Goal: Information Seeking & Learning: Learn about a topic

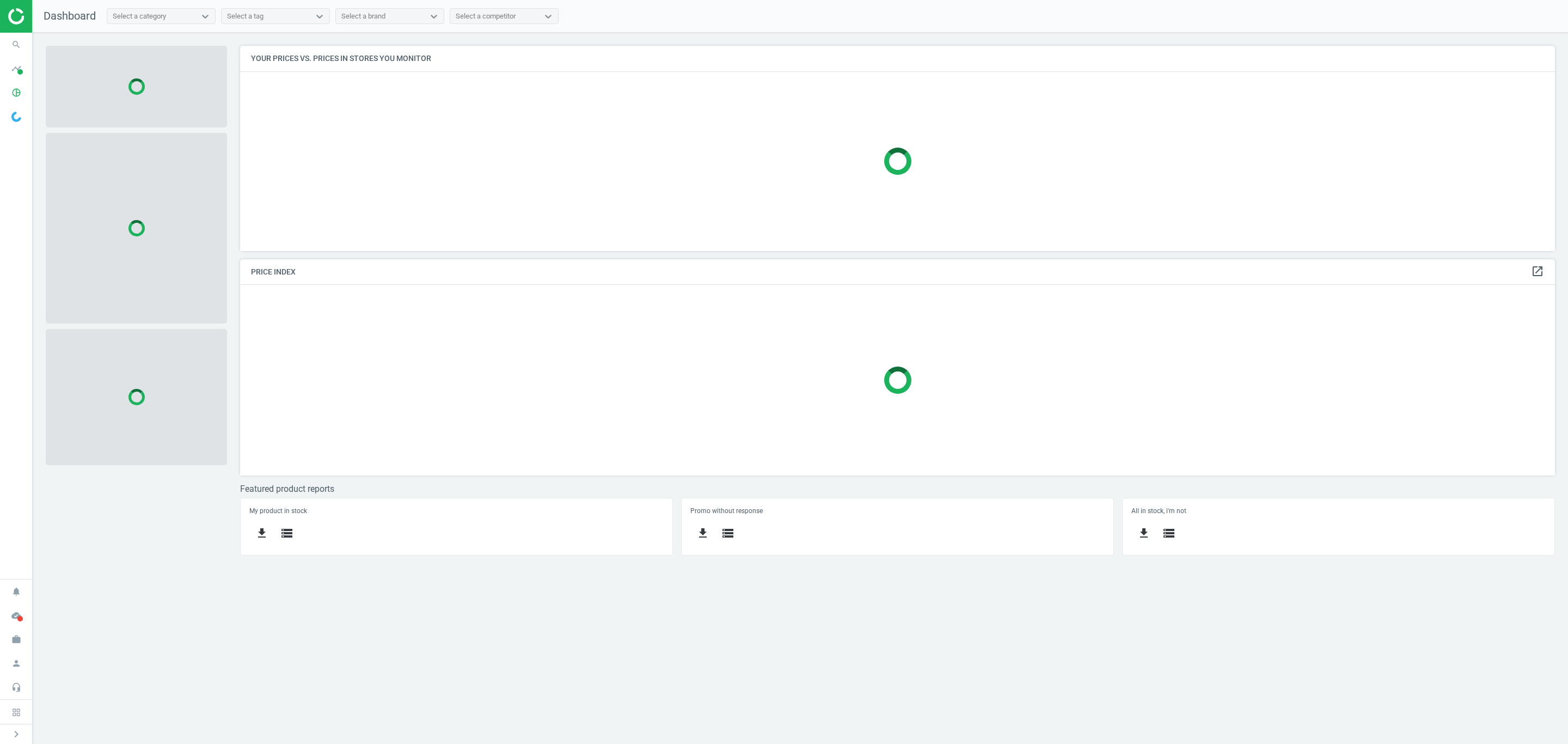
scroll to position [232, 1341]
click at [15, 46] on icon "search" at bounding box center [16, 44] width 21 height 21
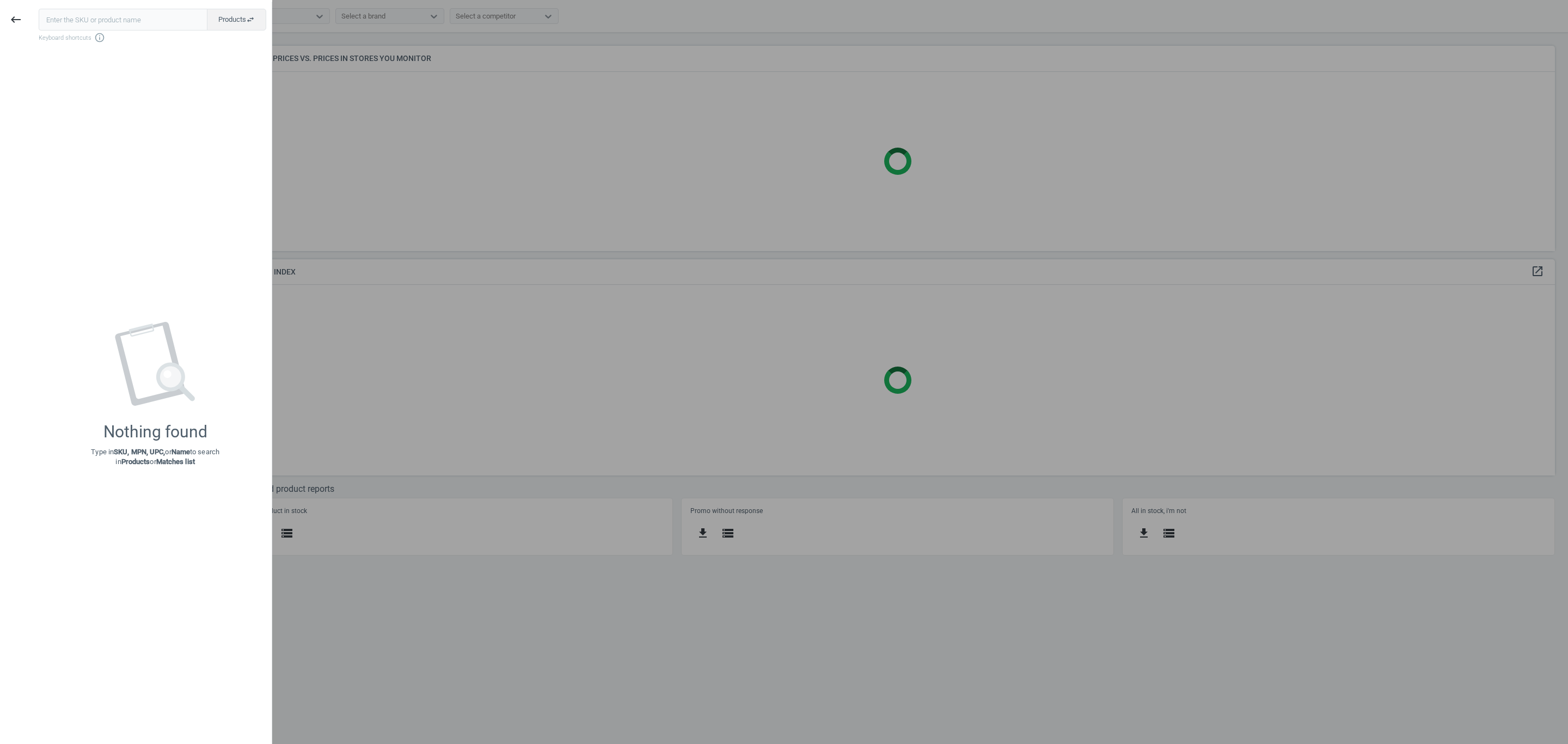
click at [90, 15] on input "text" at bounding box center [123, 19] width 168 height 22
click at [9, 15] on icon "keyboard_backspace" at bounding box center [15, 19] width 13 height 13
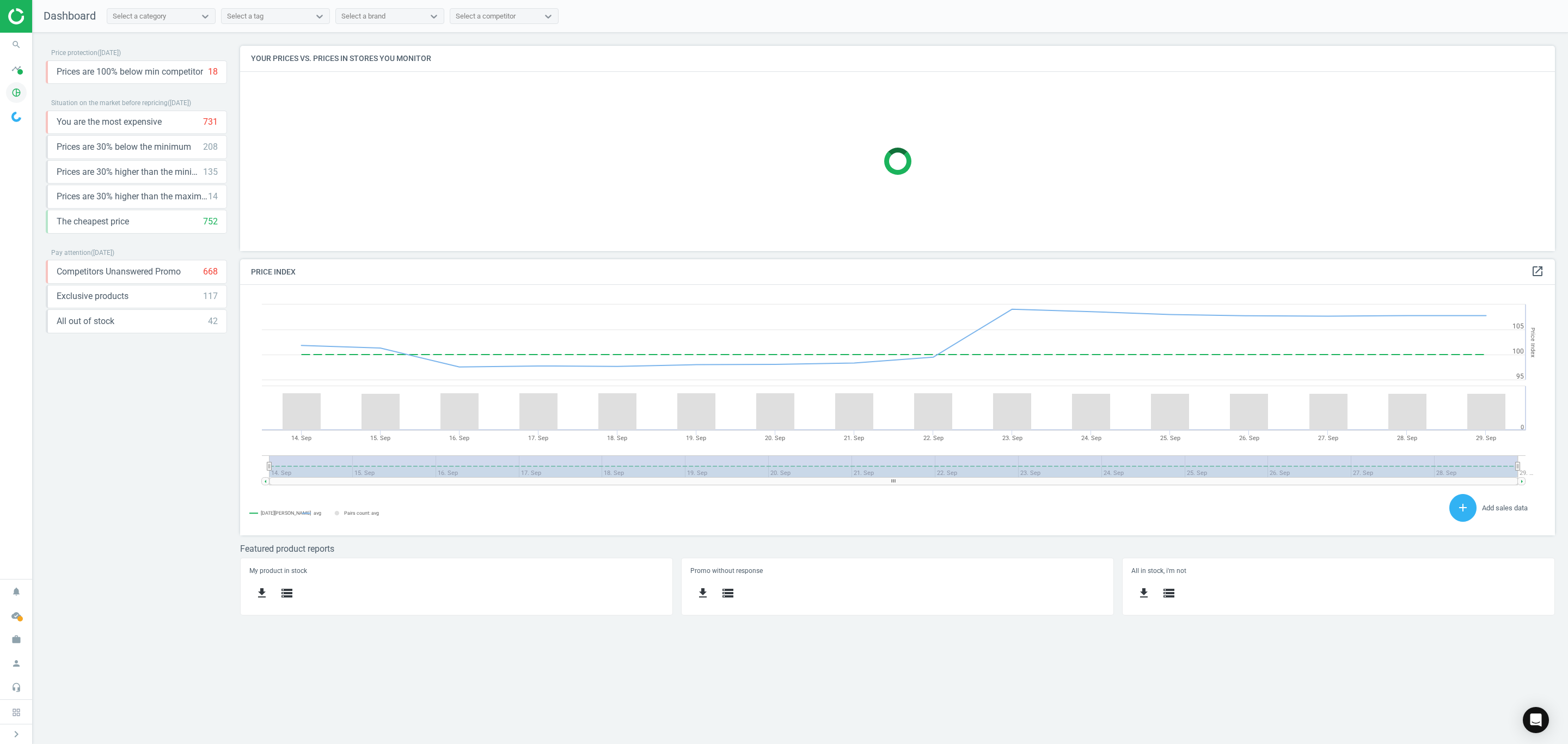
click at [27, 95] on span "pie_chart_outlined" at bounding box center [16, 92] width 32 height 24
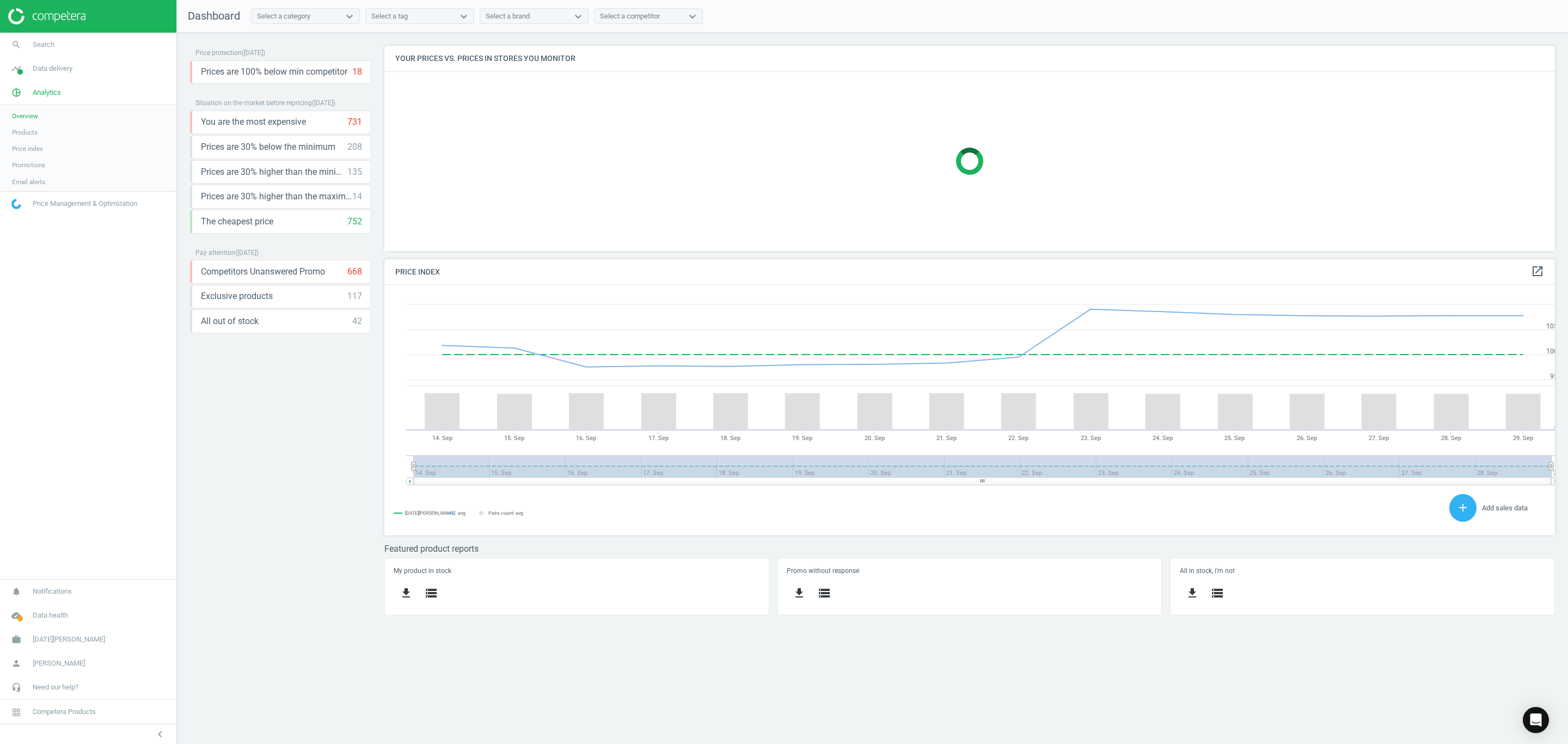
scroll to position [5, 5]
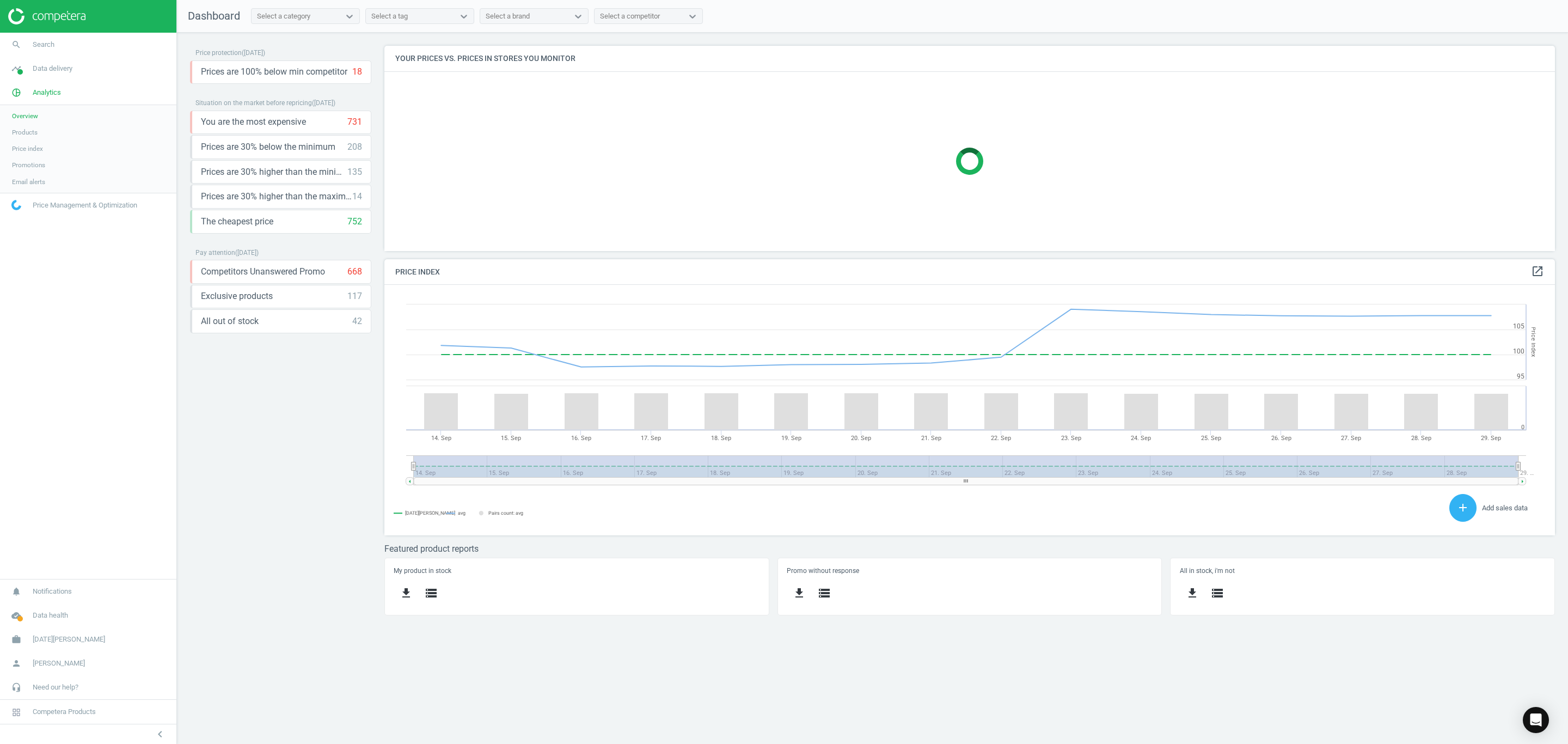
click at [30, 131] on span "Products" at bounding box center [25, 132] width 25 height 8
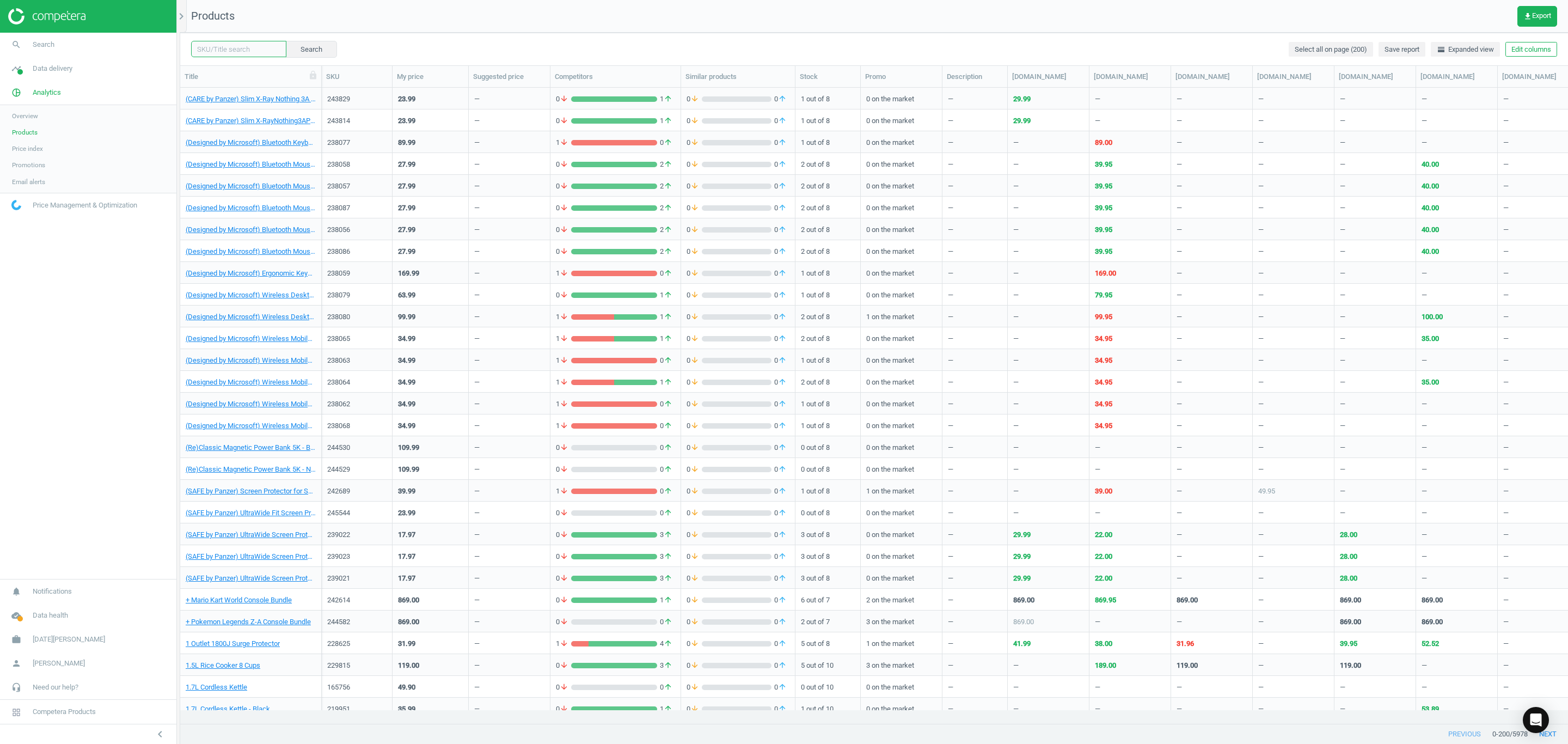
click at [212, 53] on input "text" at bounding box center [238, 49] width 95 height 16
paste input "208163"
type input "208163"
click at [303, 53] on button "Search" at bounding box center [311, 49] width 51 height 16
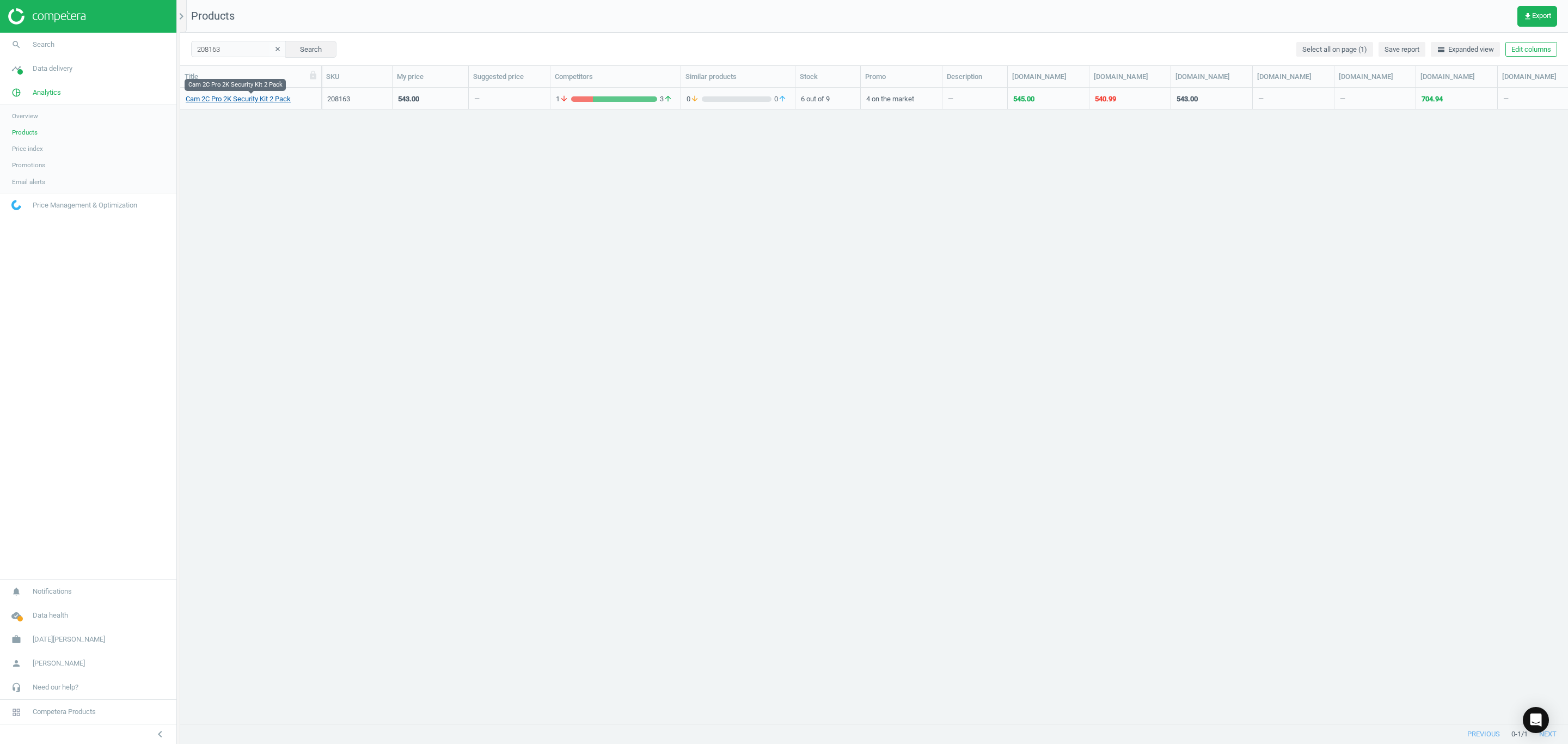
click at [219, 100] on link "Cam 2C Pro 2K Security Kit 2 Pack" at bounding box center [238, 99] width 105 height 10
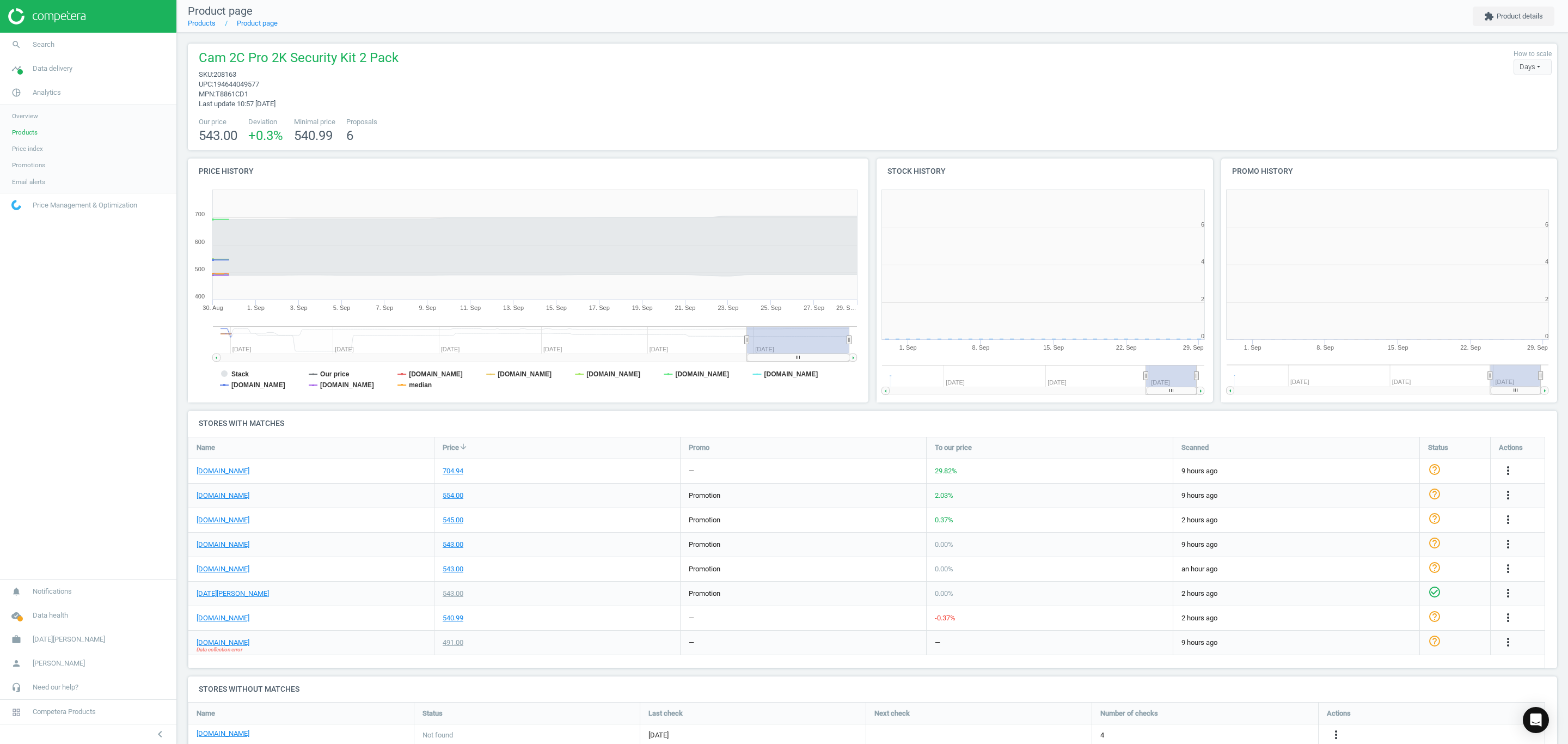
scroll to position [243, 359]
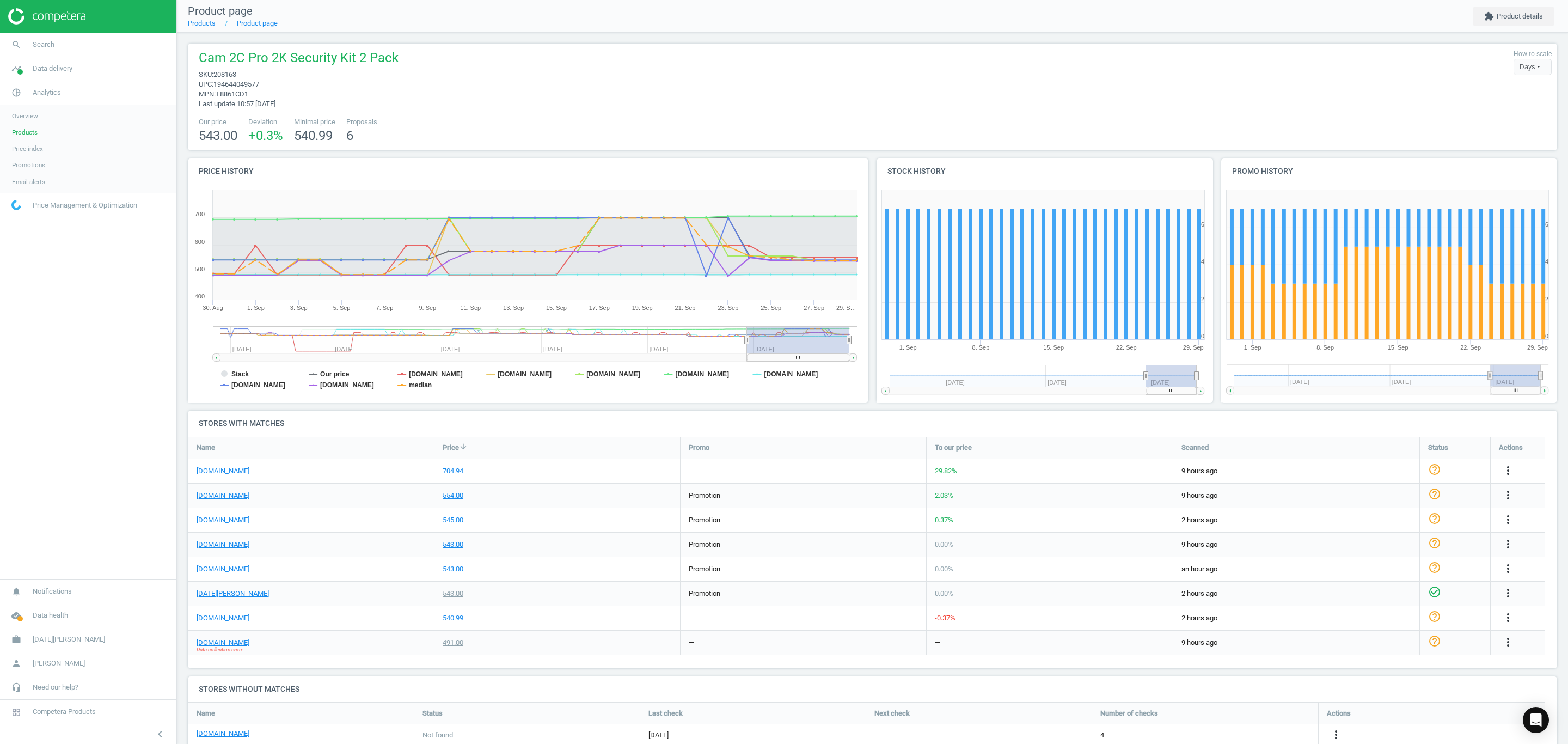
click at [35, 134] on span "Products" at bounding box center [25, 132] width 25 height 8
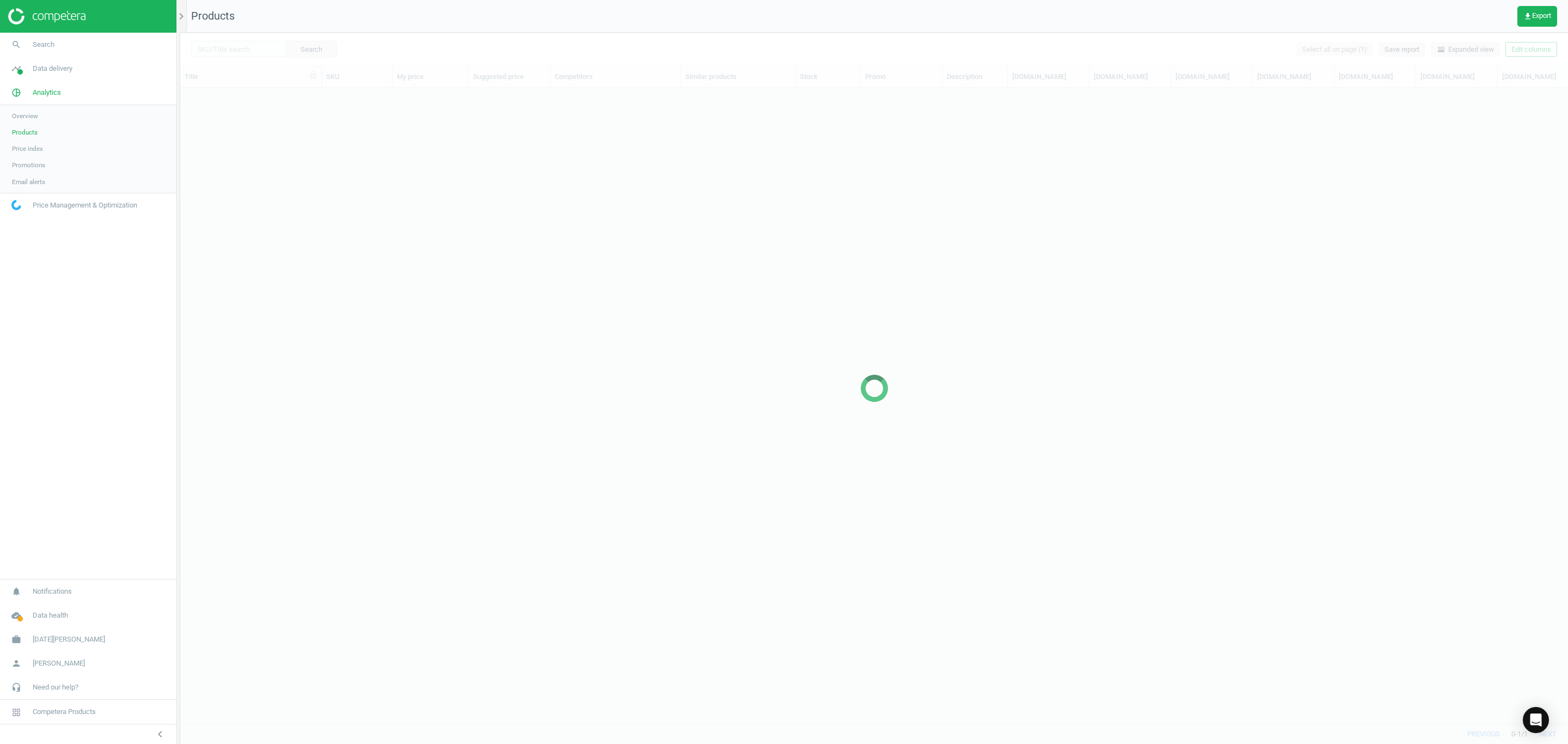
scroll to position [610, 1376]
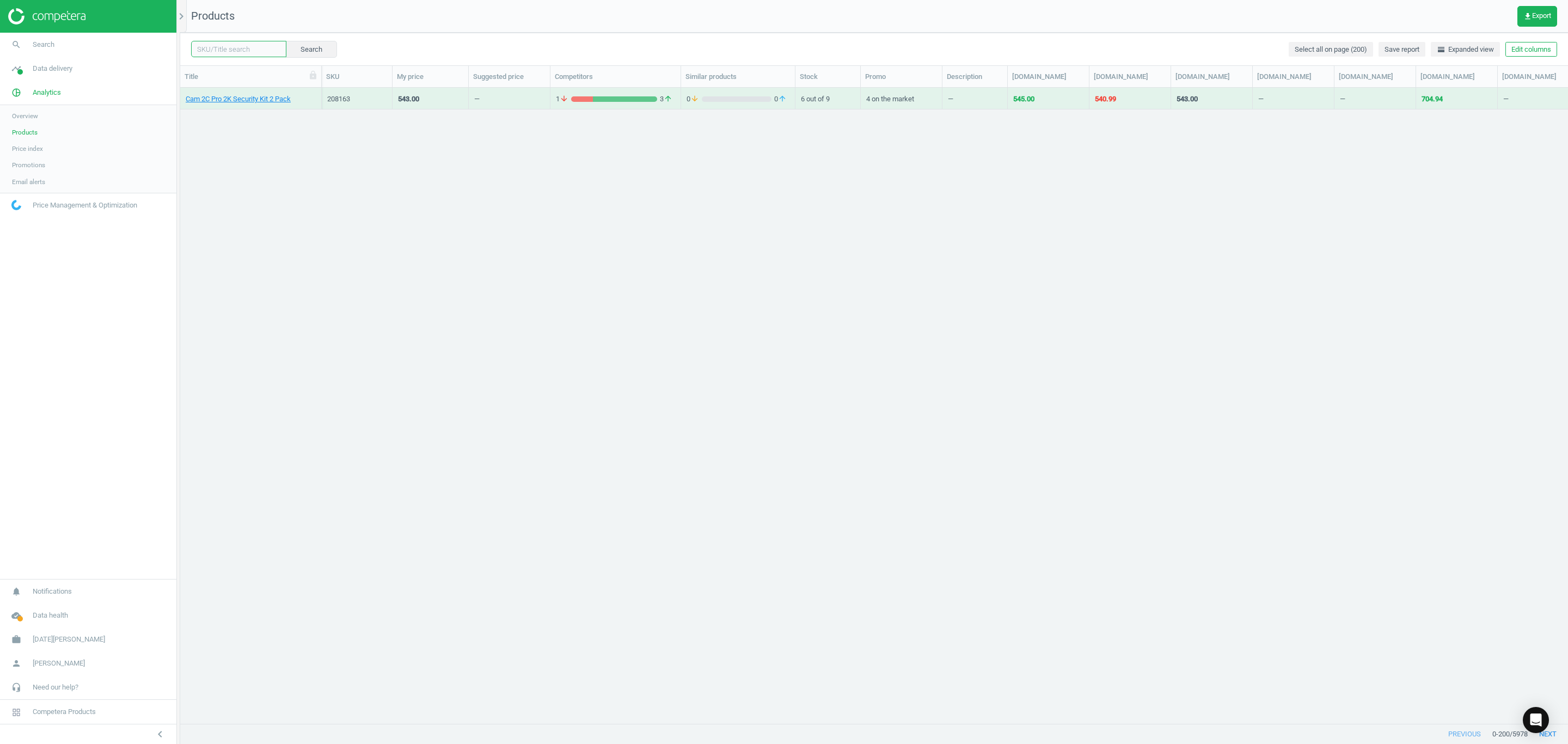
click at [244, 49] on input "text" at bounding box center [238, 49] width 95 height 16
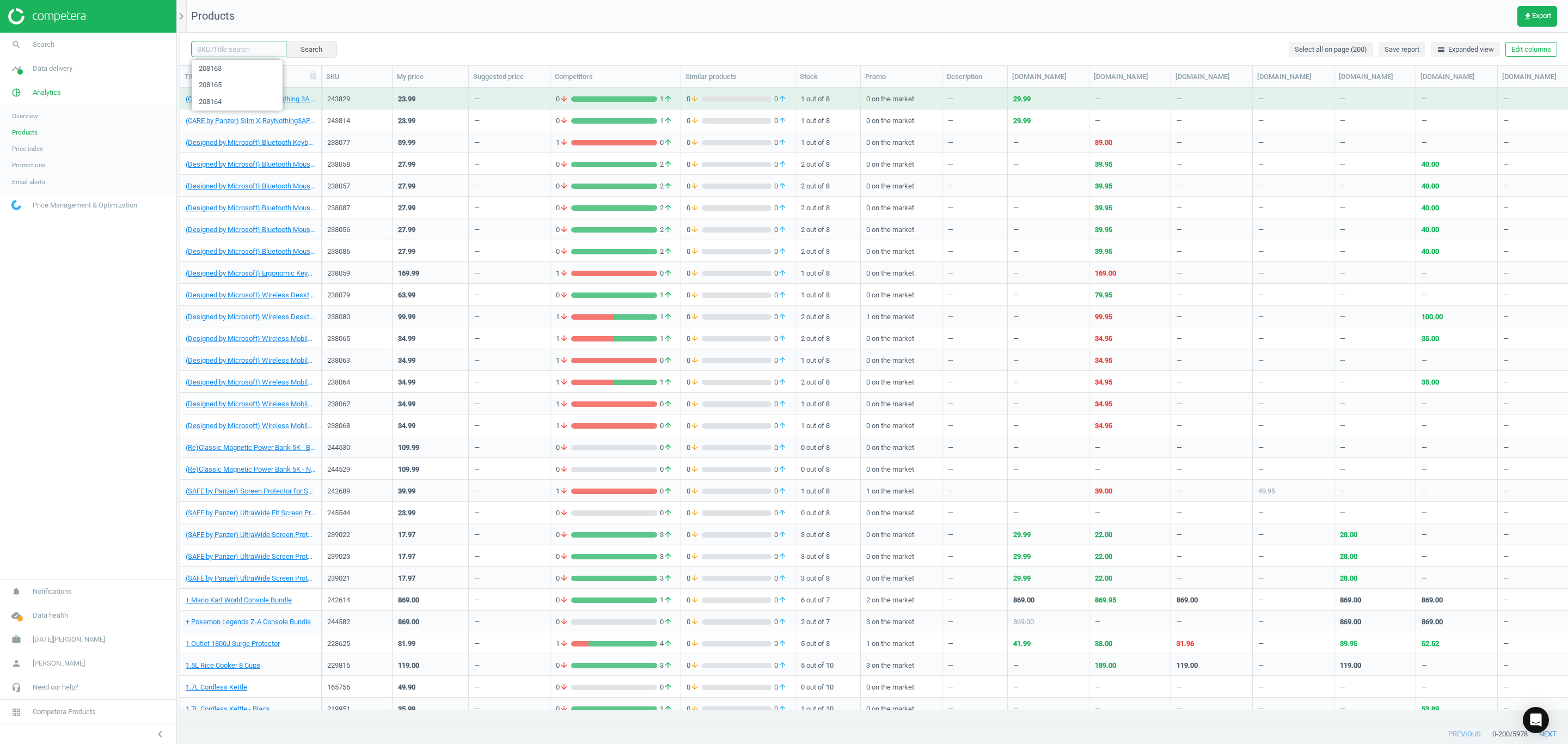
paste input "208164"
type input "208164"
click at [311, 49] on button "Search" at bounding box center [311, 49] width 51 height 16
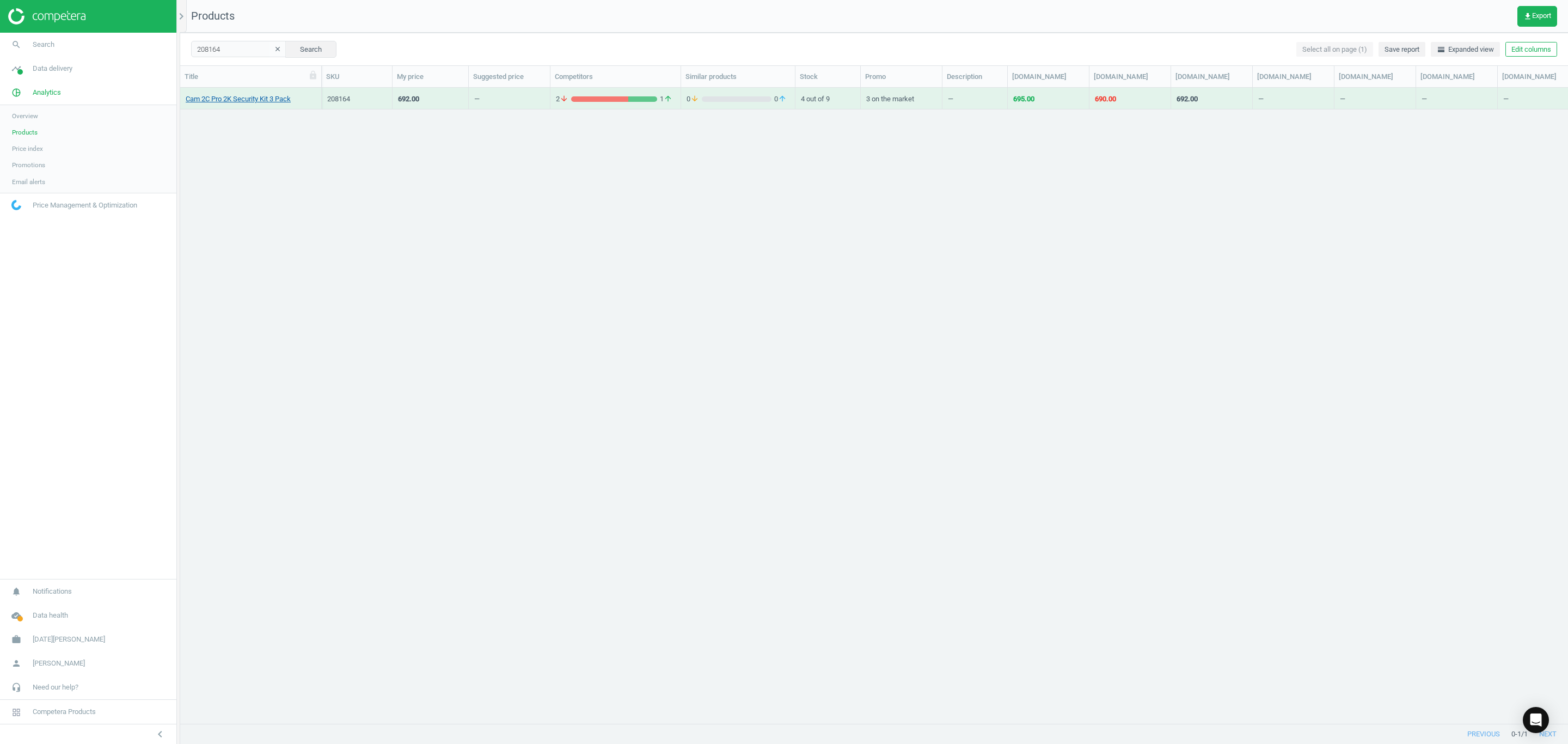
click at [268, 103] on link "Cam 2C Pro 2K Security Kit 3 Pack" at bounding box center [238, 99] width 105 height 10
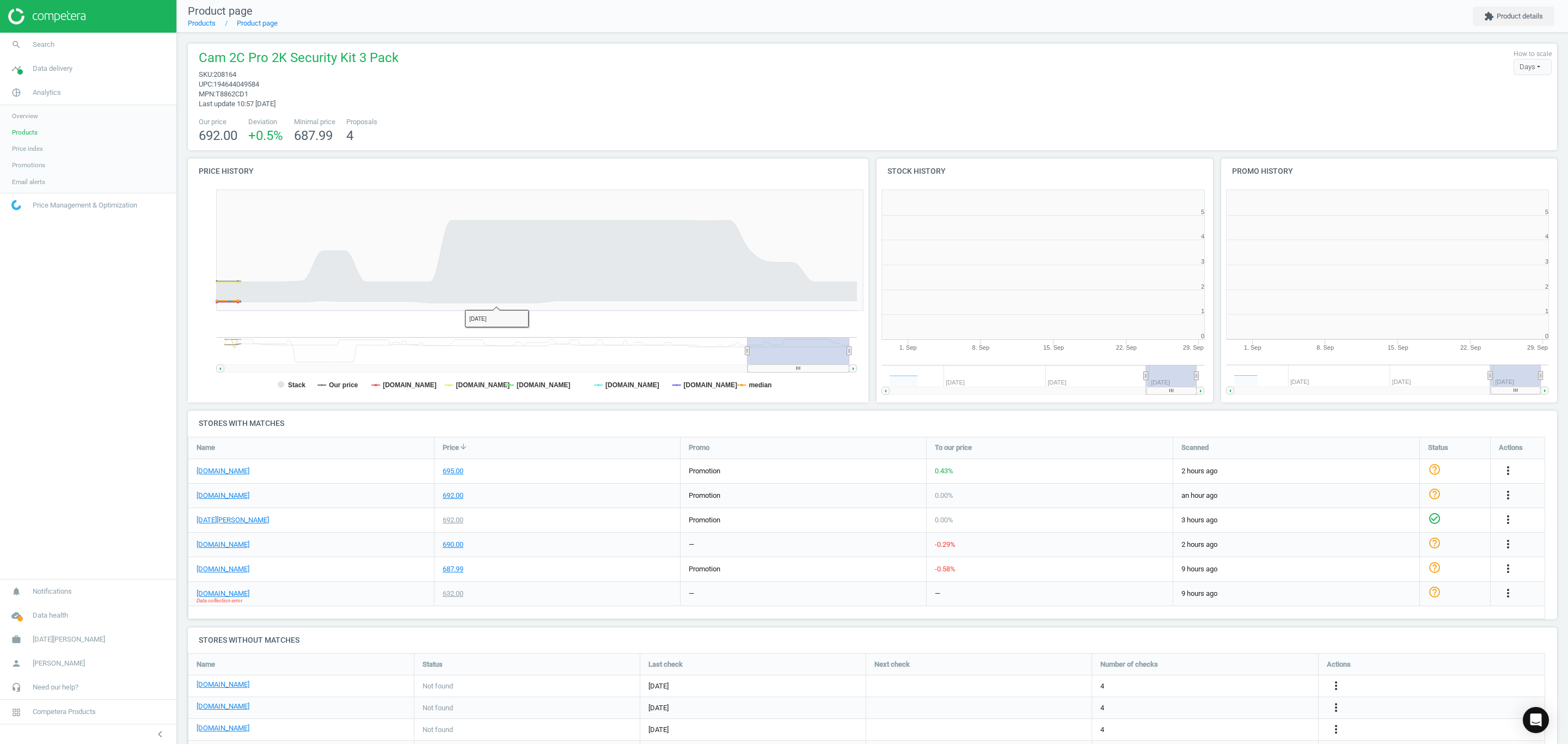
scroll to position [243, 359]
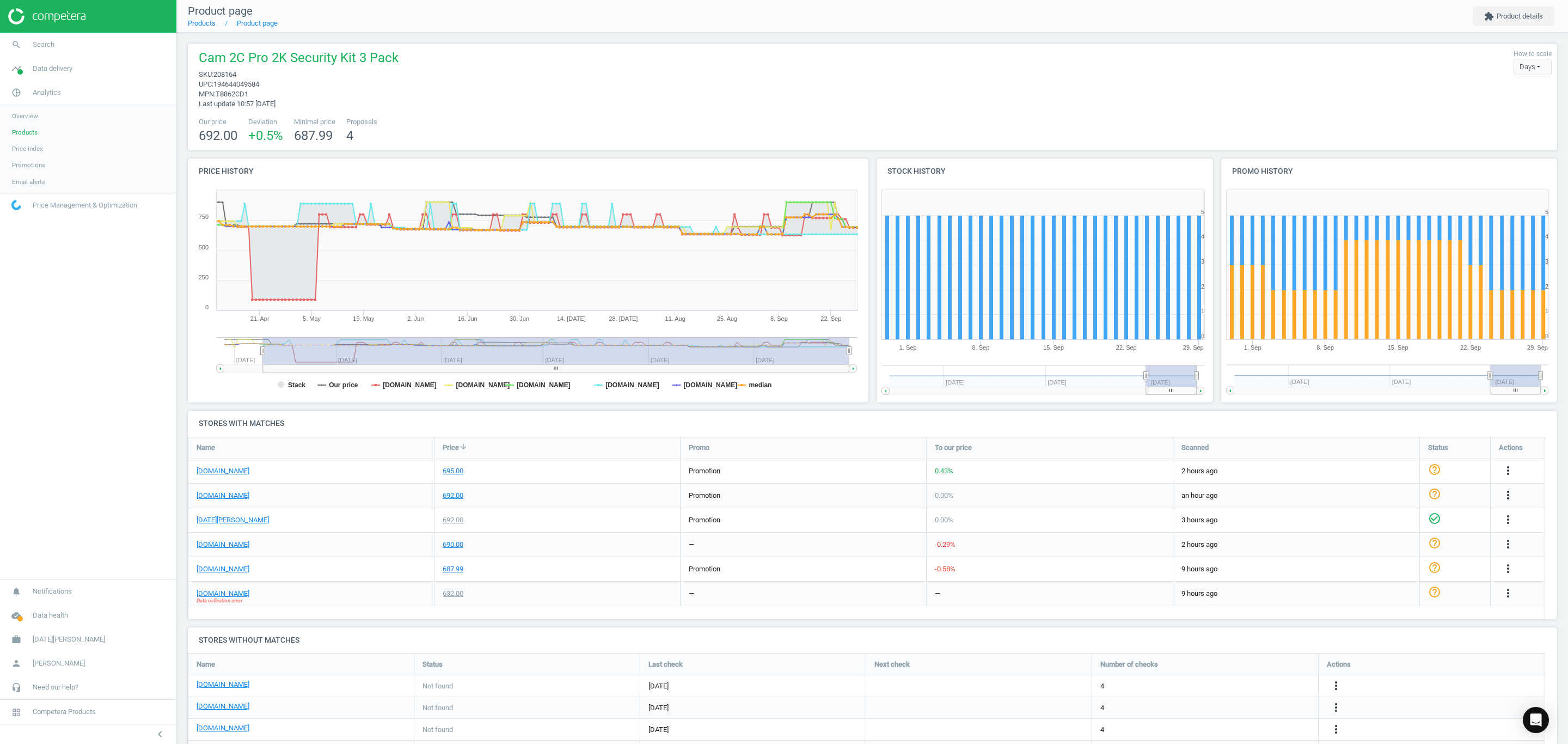
drag, startPoint x: 747, startPoint y: 347, endPoint x: 263, endPoint y: 366, distance: 484.4
click at [263, 366] on icon "Created with Highstock 6.2.0 21. Apr [DATE]. [DATE]. Jun [DATE]. Jun [DATE]. [D…" at bounding box center [524, 294] width 674 height 218
click at [575, 131] on div "Our price 692.00 Deviation +0.5 % Minimal price 687.99 Proposals 4" at bounding box center [872, 131] width 1358 height 28
click at [667, 54] on div "Cam 2C Pro 2K Security Kit 3 Pack sku : 208164 upc : 194644049584 mpn : T8862CD…" at bounding box center [872, 79] width 1358 height 60
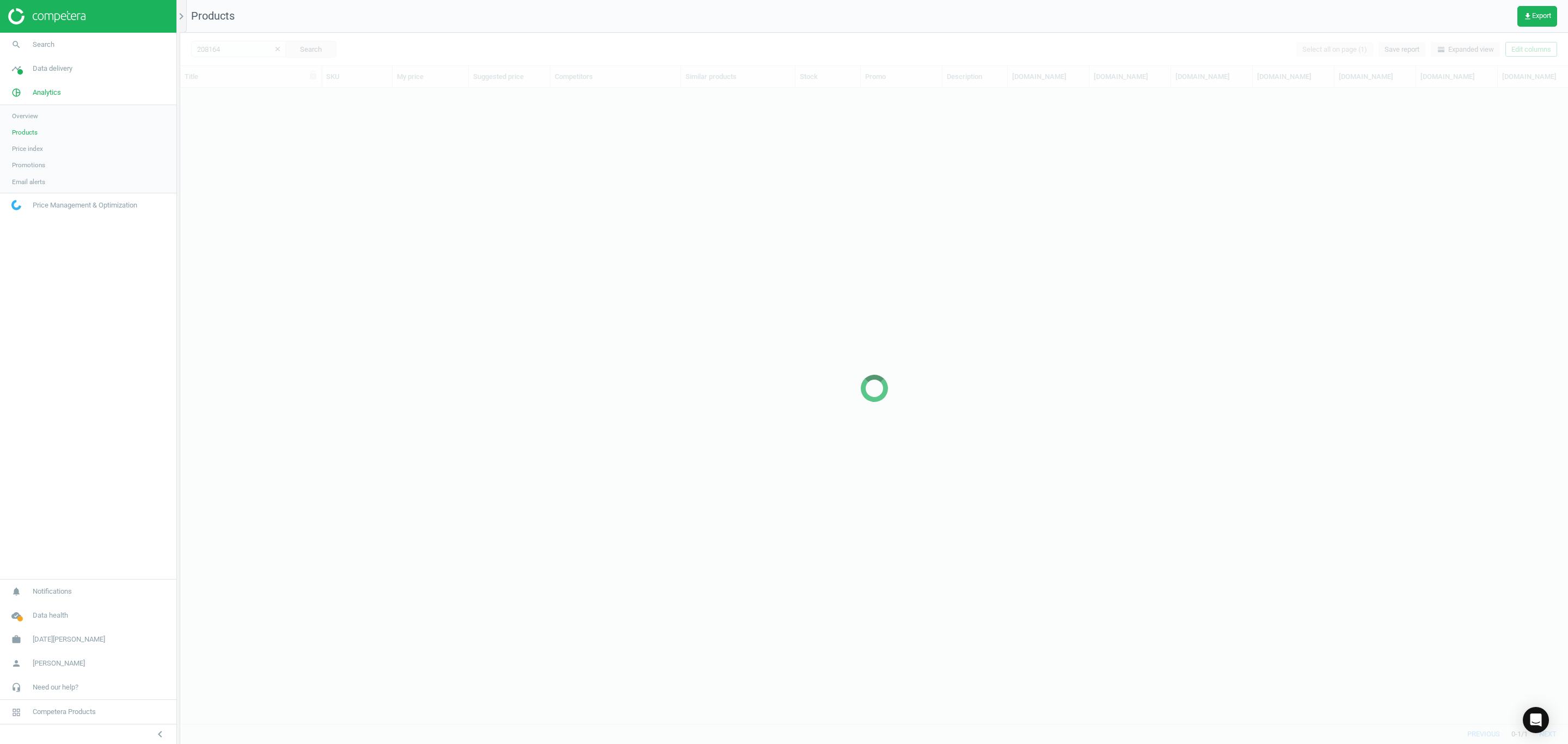
scroll to position [610, 1376]
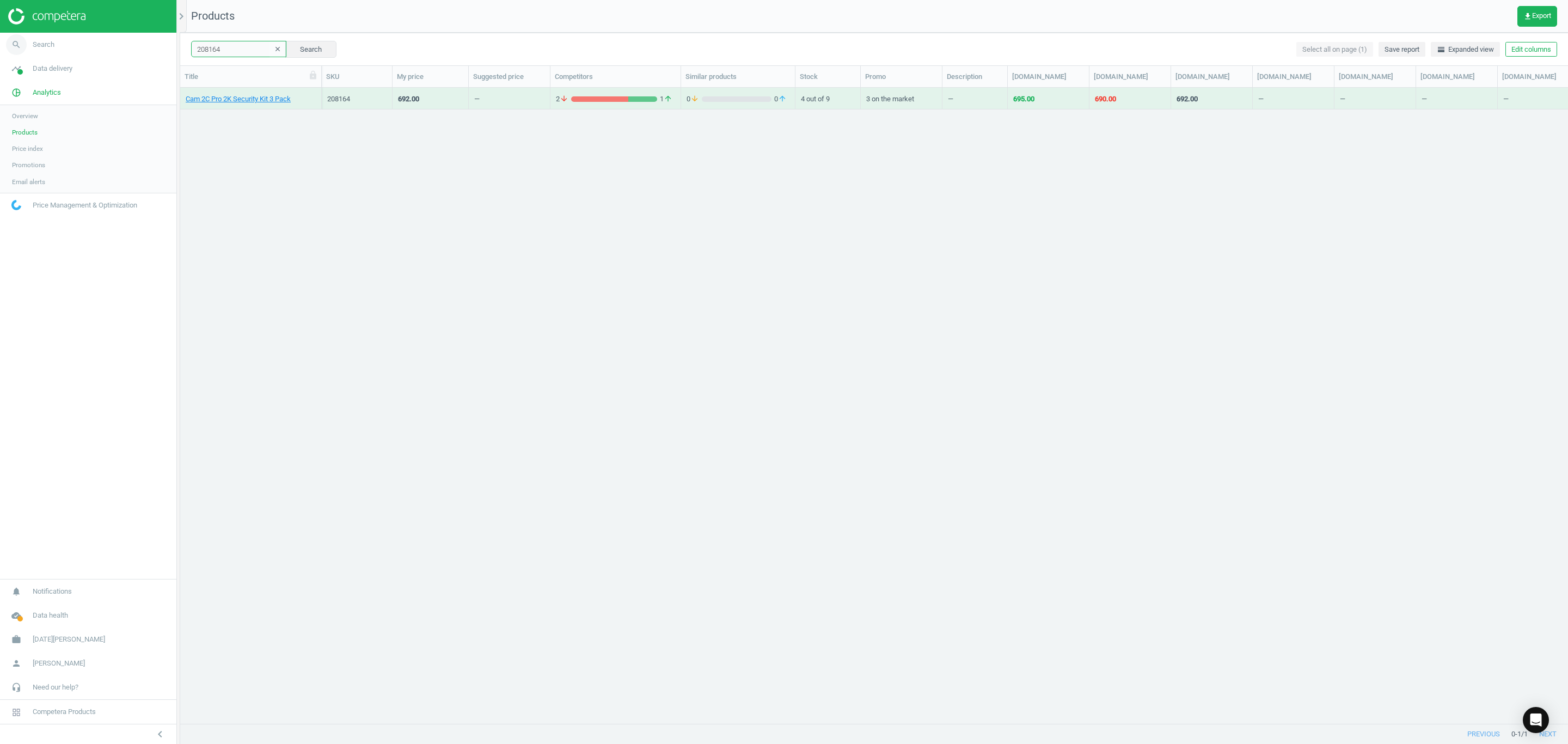
drag, startPoint x: 263, startPoint y: 48, endPoint x: 23, endPoint y: 35, distance: 240.4
click at [23, 35] on section "search Search timeline Data delivery Overview Matches dashboard Matches Rematch…" at bounding box center [784, 372] width 1568 height 744
click at [322, 53] on button "Search" at bounding box center [311, 49] width 51 height 16
drag, startPoint x: 245, startPoint y: 54, endPoint x: 104, endPoint y: 51, distance: 141.0
click at [93, 51] on section "search Search timeline Data delivery Overview Matches dashboard Matches Rematch…" at bounding box center [784, 372] width 1568 height 744
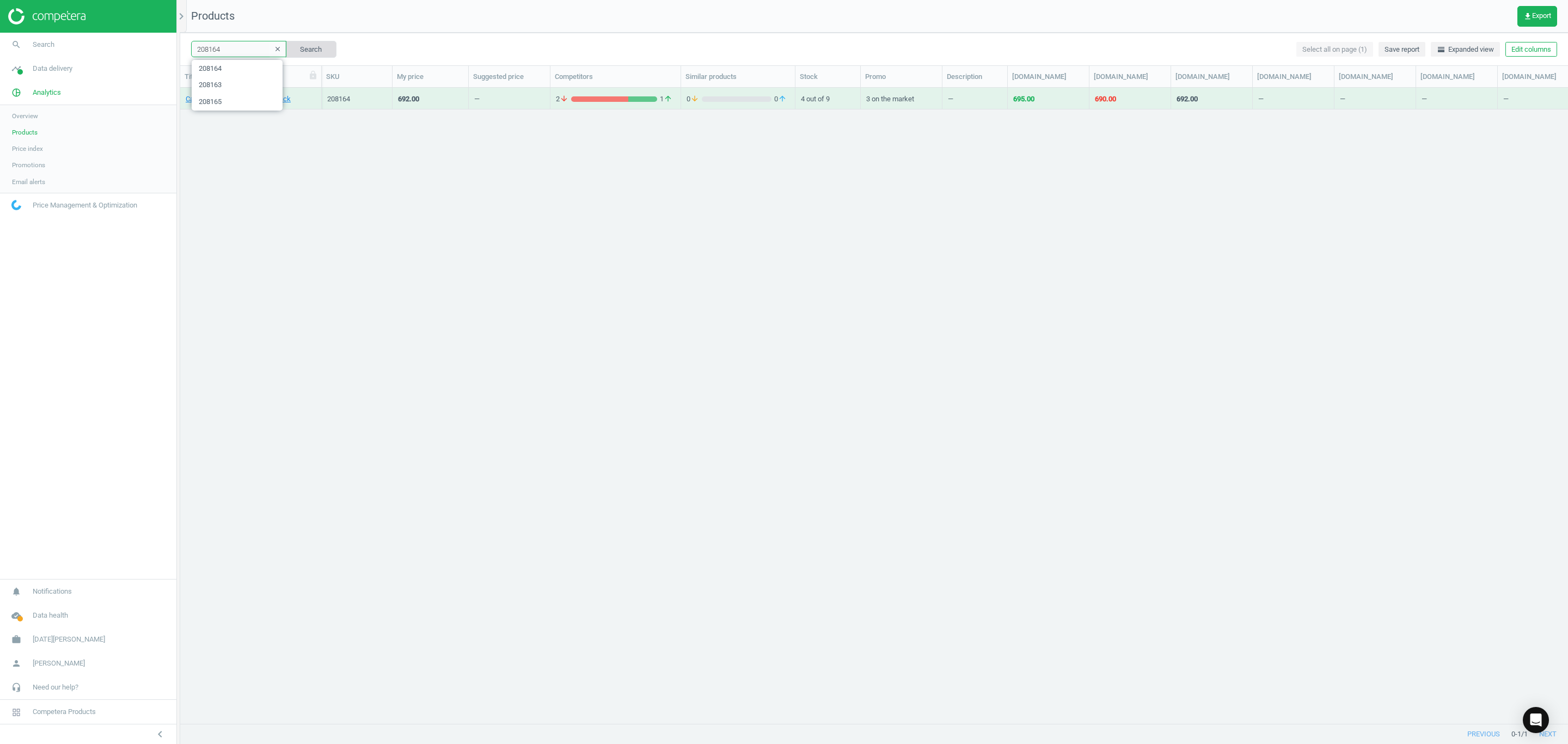
paste input "3"
type input "208163"
click at [309, 53] on button "Search" at bounding box center [311, 49] width 51 height 16
click at [245, 100] on link "Cam 2C Pro 2K Security Kit 2 Pack" at bounding box center [238, 99] width 105 height 10
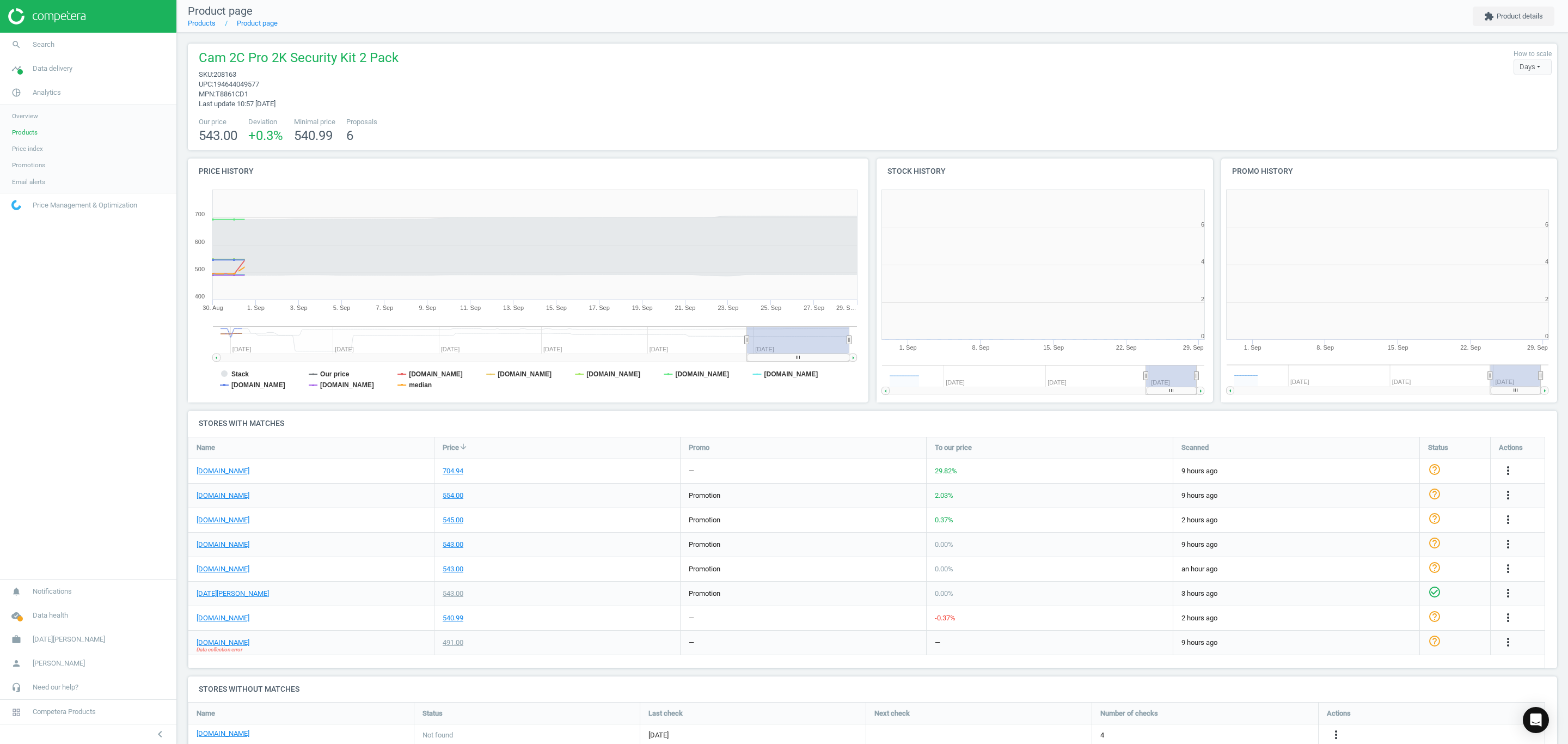
scroll to position [243, 359]
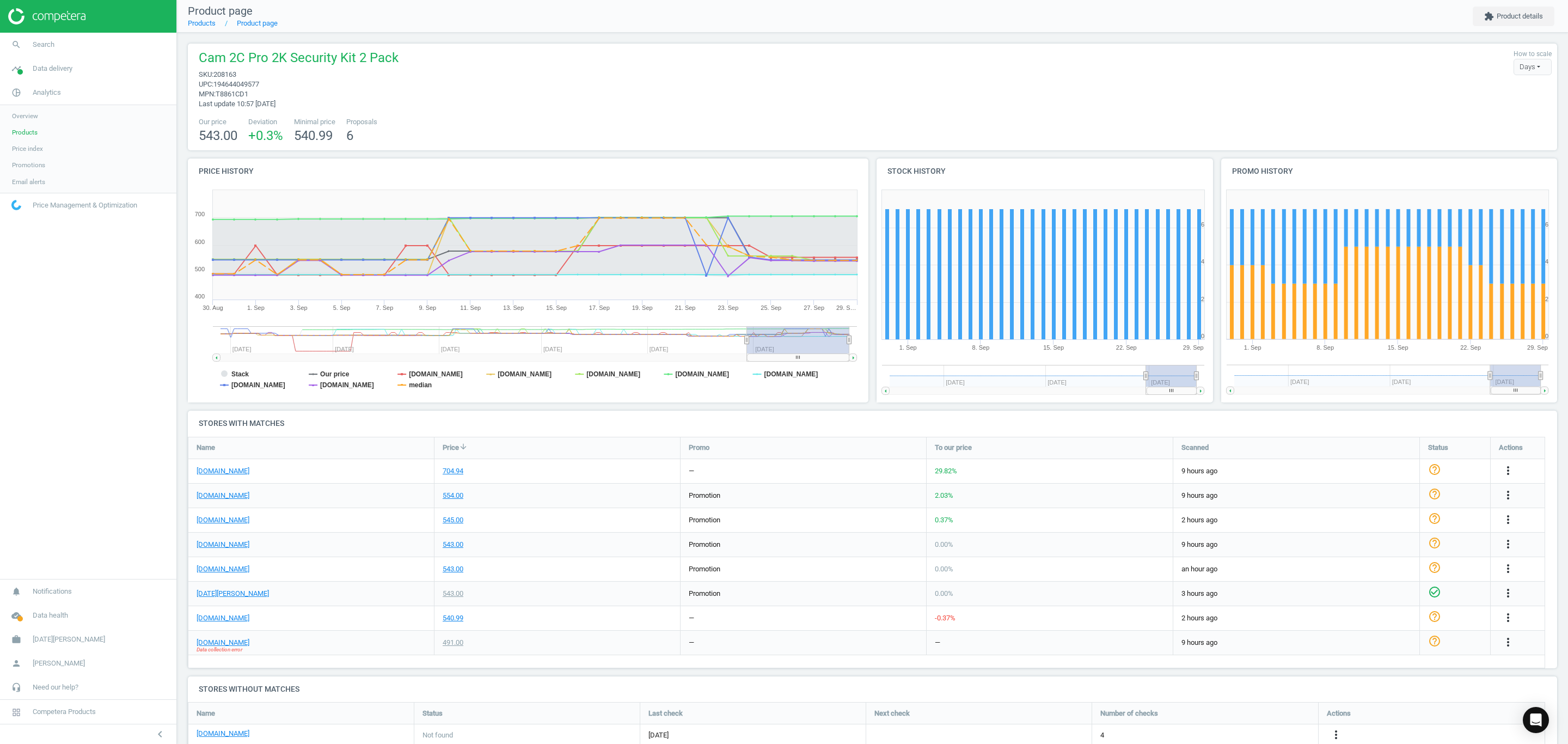
drag, startPoint x: 280, startPoint y: 572, endPoint x: 187, endPoint y: 546, distance: 96.6
click at [188, 546] on div "Name Price arrow_downward Promo To our price Scanned Status Actions [DOMAIN_NAM…" at bounding box center [866, 552] width 1357 height 232
click at [300, 572] on div "[DOMAIN_NAME]" at bounding box center [311, 569] width 246 height 24
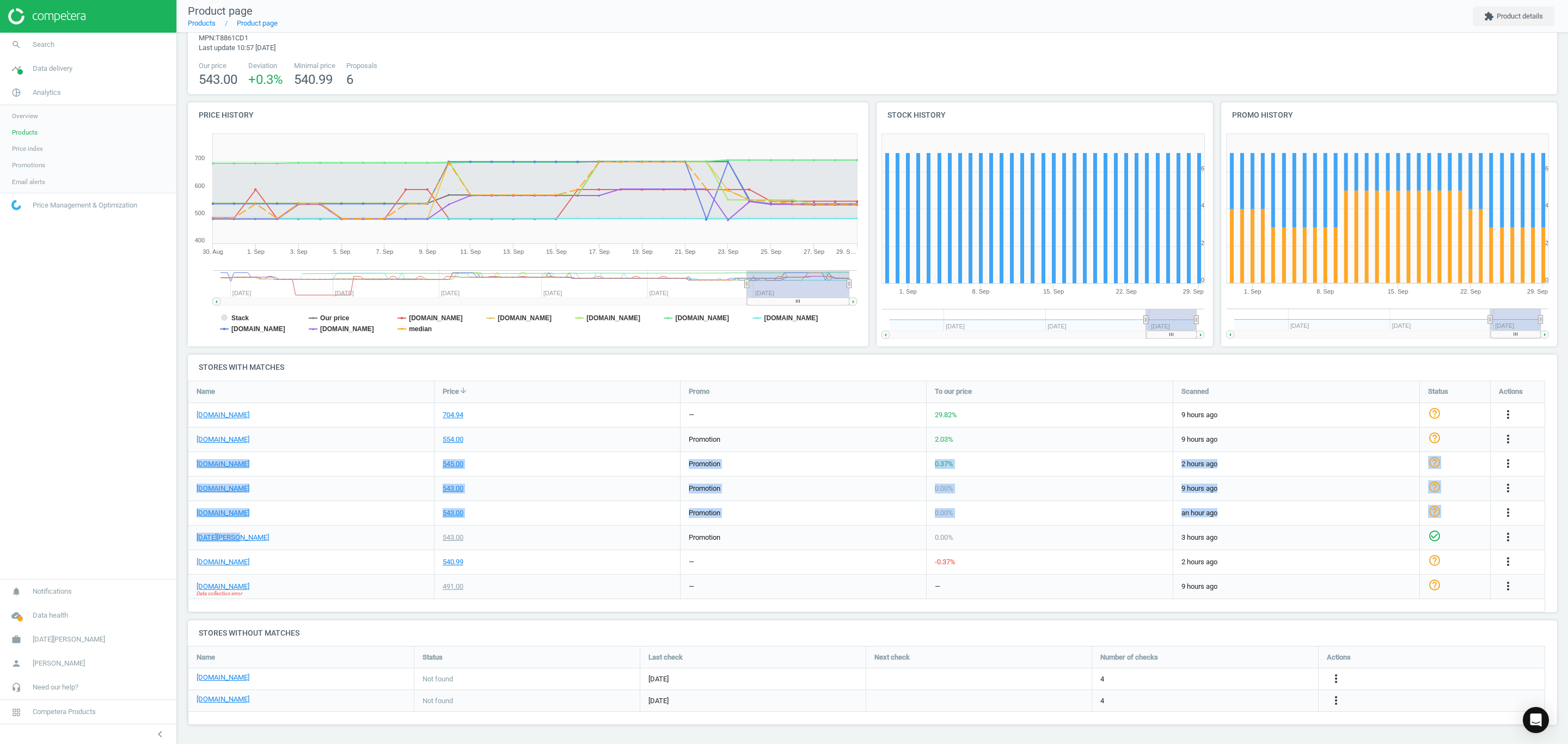
drag, startPoint x: 299, startPoint y: 538, endPoint x: 192, endPoint y: 466, distance: 129.0
click at [192, 381] on div "[DOMAIN_NAME] 704.94 — 29.82 % 9 hours ago help_outline more_vert [DOMAIN_NAME]…" at bounding box center [867, 381] width 1356 height 0
click at [328, 491] on div "[DOMAIN_NAME]" at bounding box center [311, 488] width 246 height 24
drag, startPoint x: 311, startPoint y: 518, endPoint x: 193, endPoint y: 457, distance: 132.8
click at [193, 381] on div "[DOMAIN_NAME] 704.94 — 29.82 % 9 hours ago help_outline more_vert [DOMAIN_NAME]…" at bounding box center [867, 381] width 1356 height 0
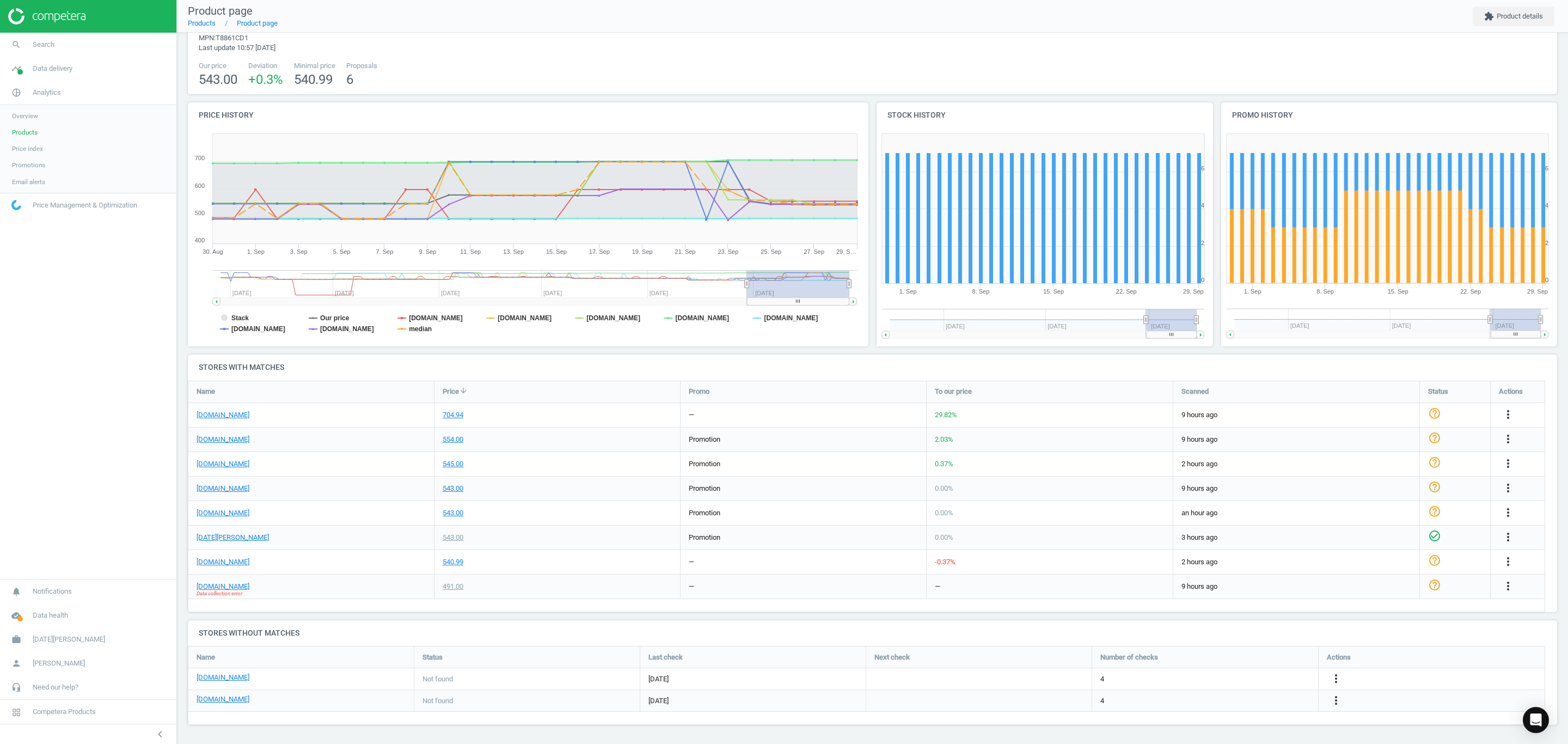
click at [311, 497] on div "[DOMAIN_NAME]" at bounding box center [311, 488] width 246 height 24
drag, startPoint x: 324, startPoint y: 526, endPoint x: 192, endPoint y: 461, distance: 147.1
click at [192, 381] on div "[DOMAIN_NAME] 704.94 — 29.82 % 9 hours ago help_outline more_vert [DOMAIN_NAME]…" at bounding box center [867, 381] width 1356 height 0
click at [324, 507] on div "[DOMAIN_NAME]" at bounding box center [311, 512] width 246 height 24
drag, startPoint x: 324, startPoint y: 518, endPoint x: 203, endPoint y: 460, distance: 134.2
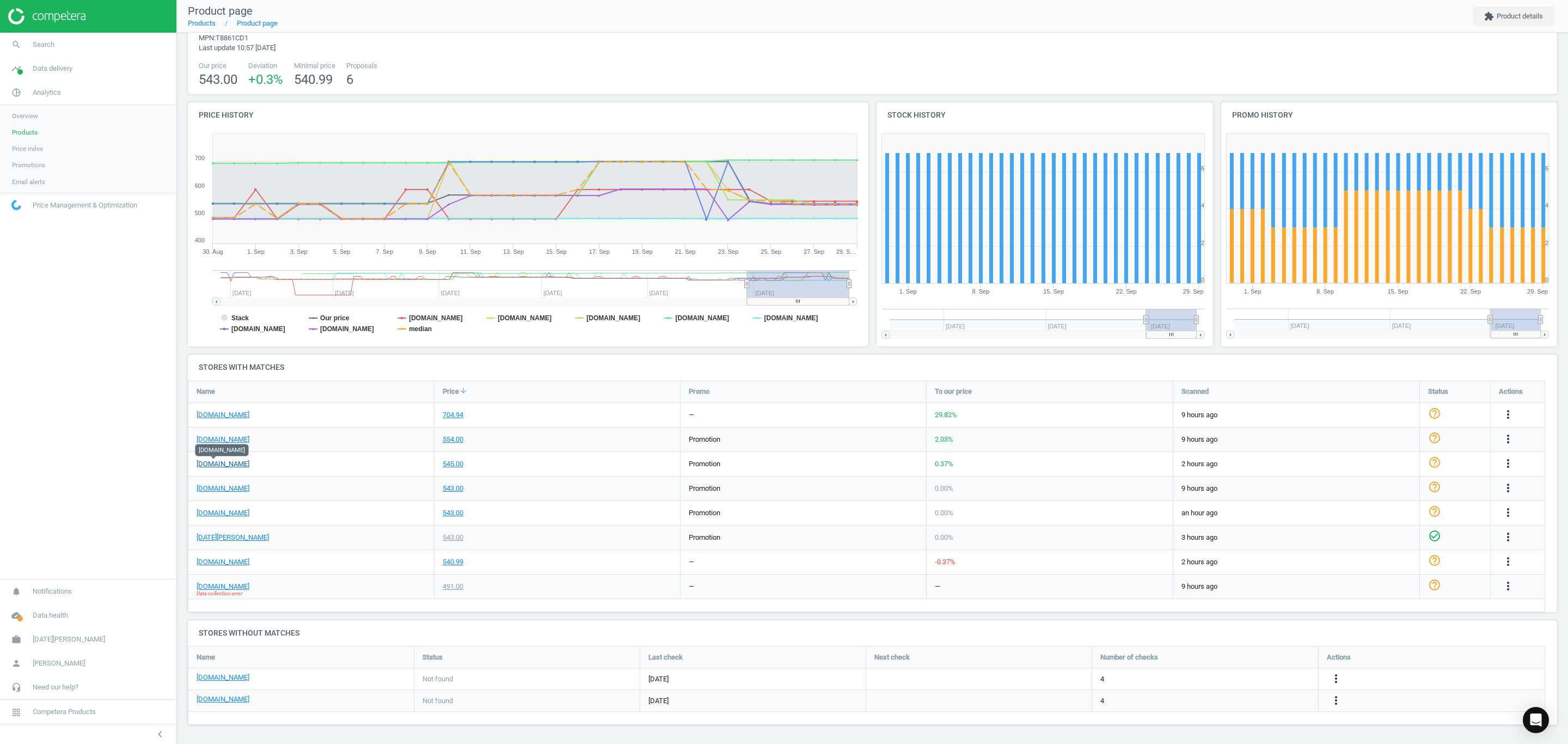
click at [203, 381] on div "[DOMAIN_NAME] 704.94 — 29.82 % 9 hours ago help_outline more_vert [DOMAIN_NAME]…" at bounding box center [867, 381] width 1356 height 0
click at [302, 492] on div "[DOMAIN_NAME]" at bounding box center [311, 488] width 246 height 24
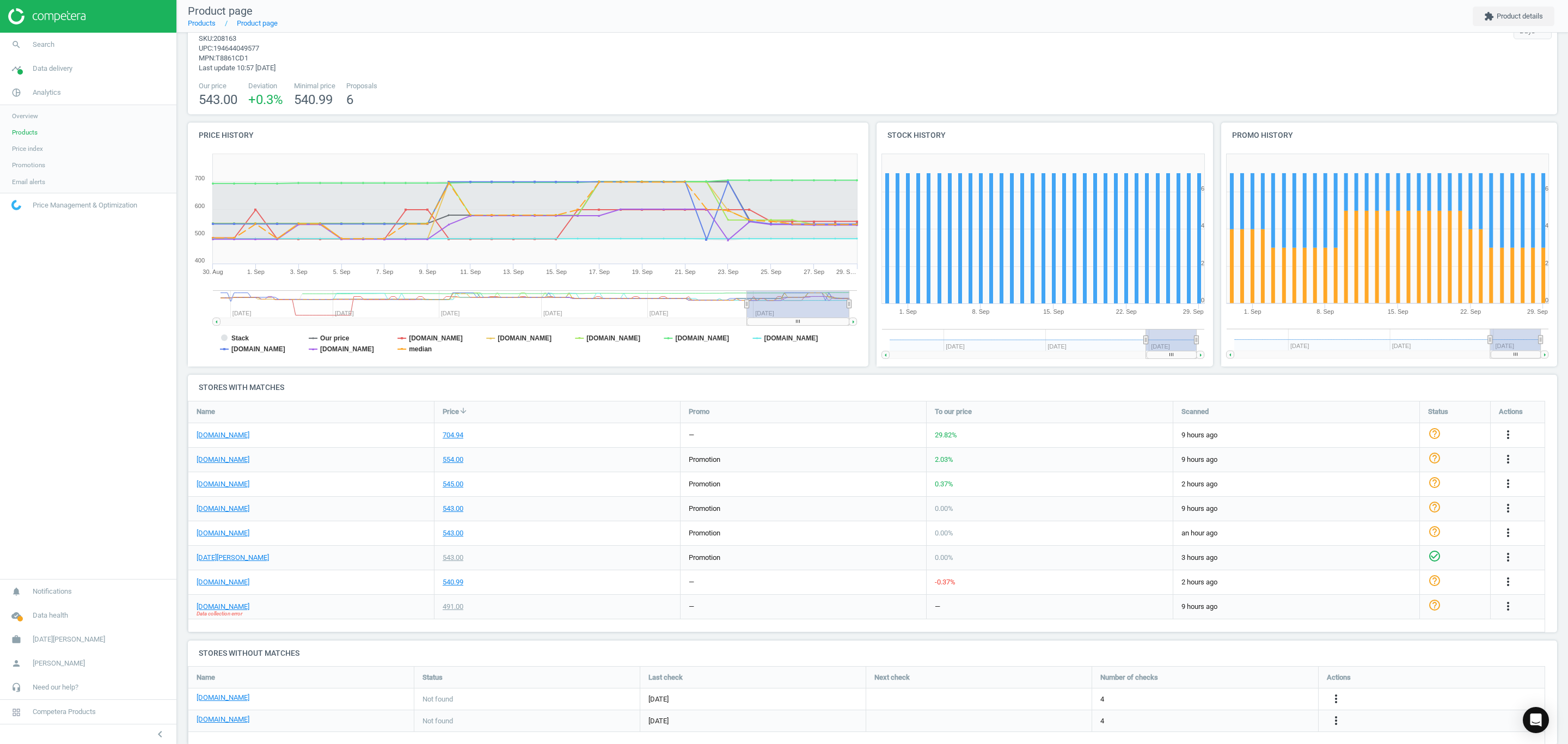
scroll to position [0, 0]
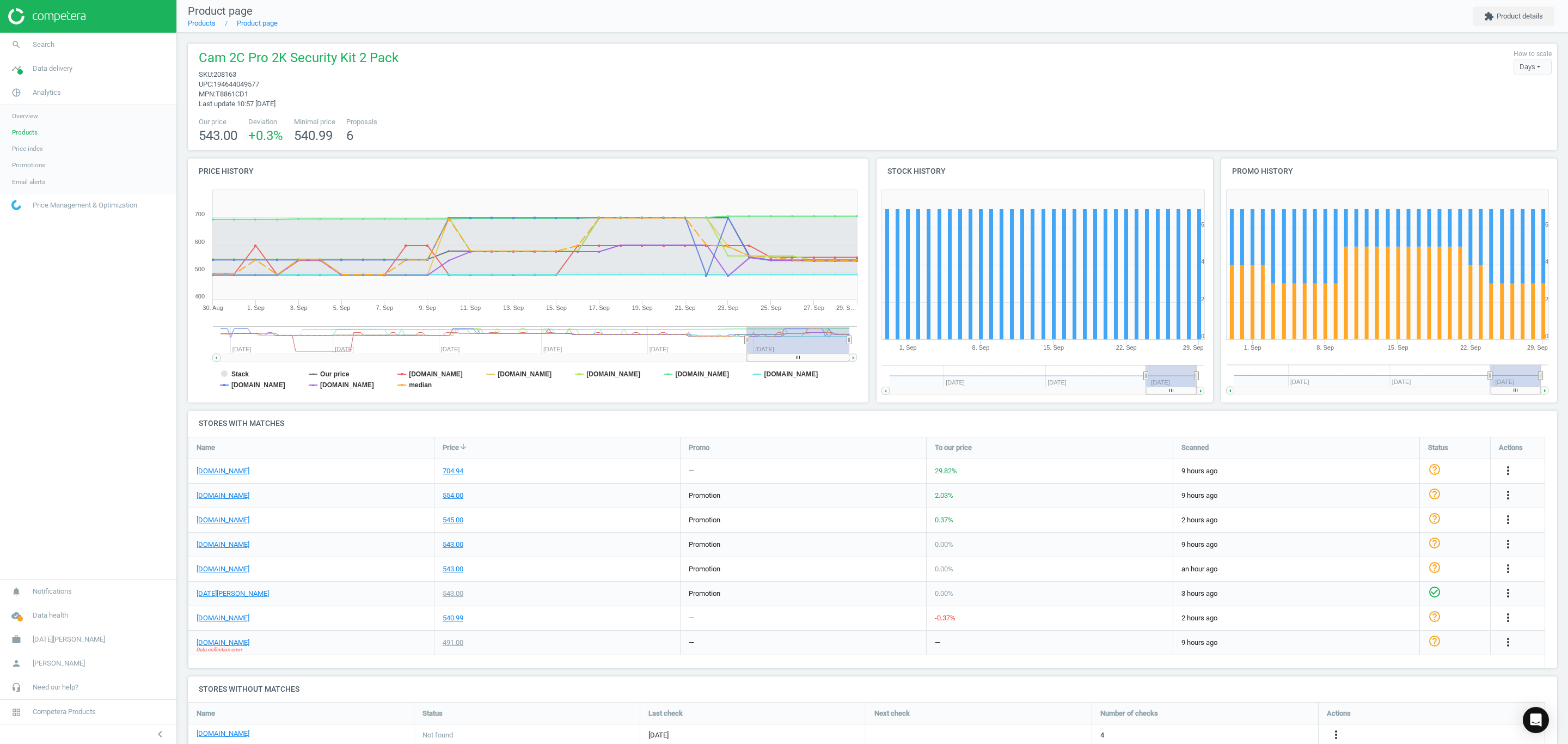
click at [38, 130] on link "Products" at bounding box center [88, 132] width 176 height 16
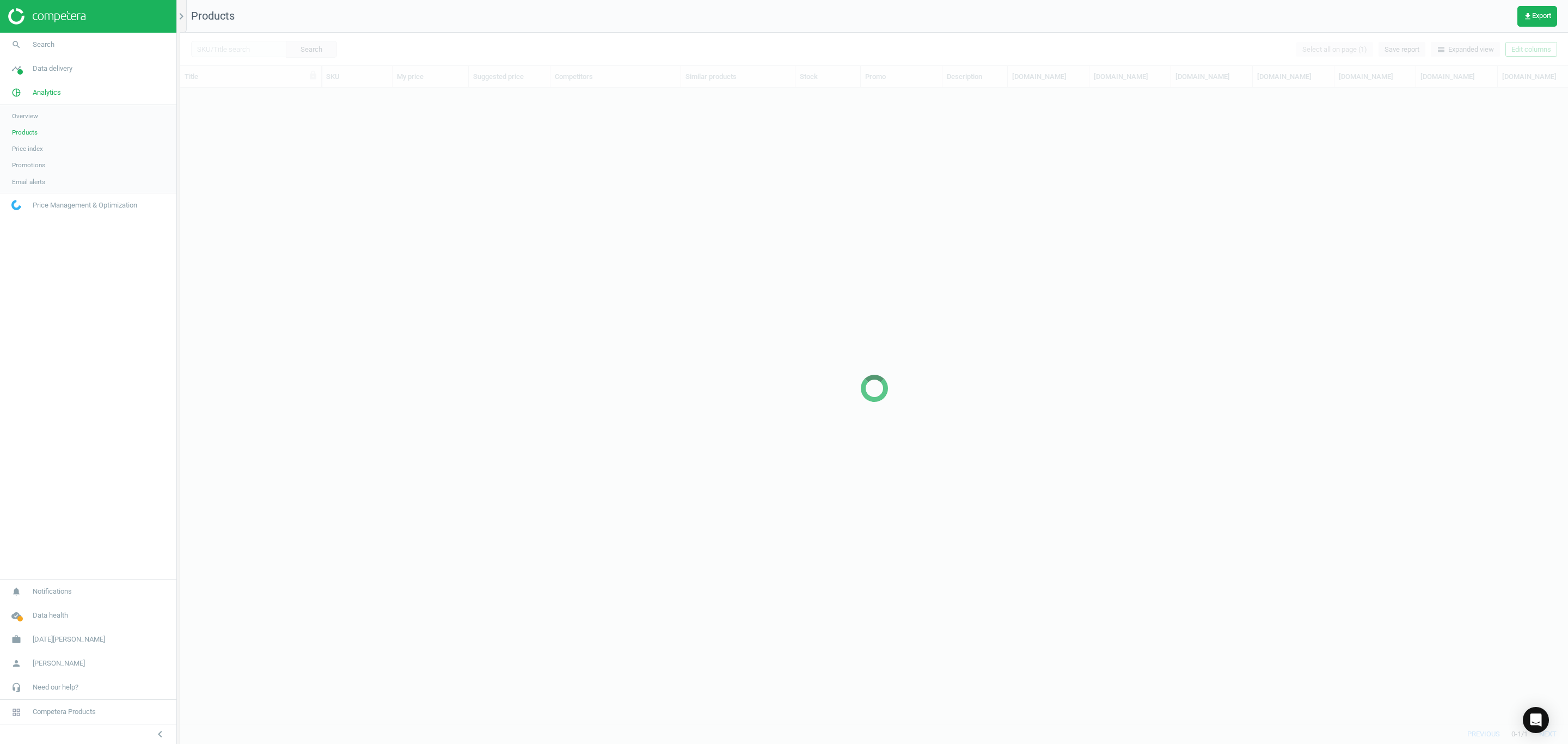
scroll to position [610, 1376]
click at [229, 49] on div at bounding box center [874, 388] width 1387 height 711
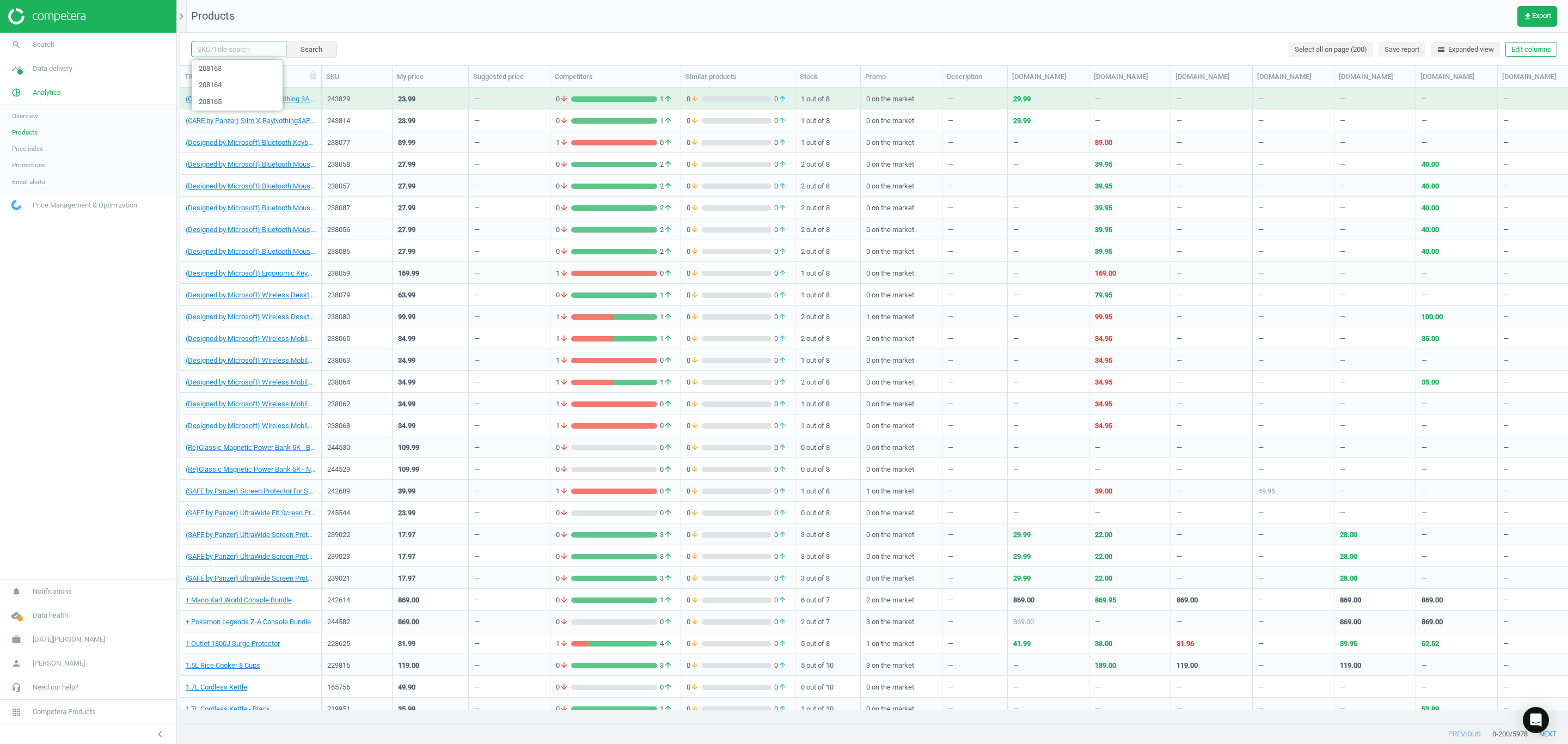
drag, startPoint x: 237, startPoint y: 49, endPoint x: 328, endPoint y: 49, distance: 91.0
click at [237, 49] on input "text" at bounding box center [238, 49] width 95 height 16
paste input "215860"
type input "215860"
click at [321, 49] on button "Search" at bounding box center [311, 49] width 51 height 16
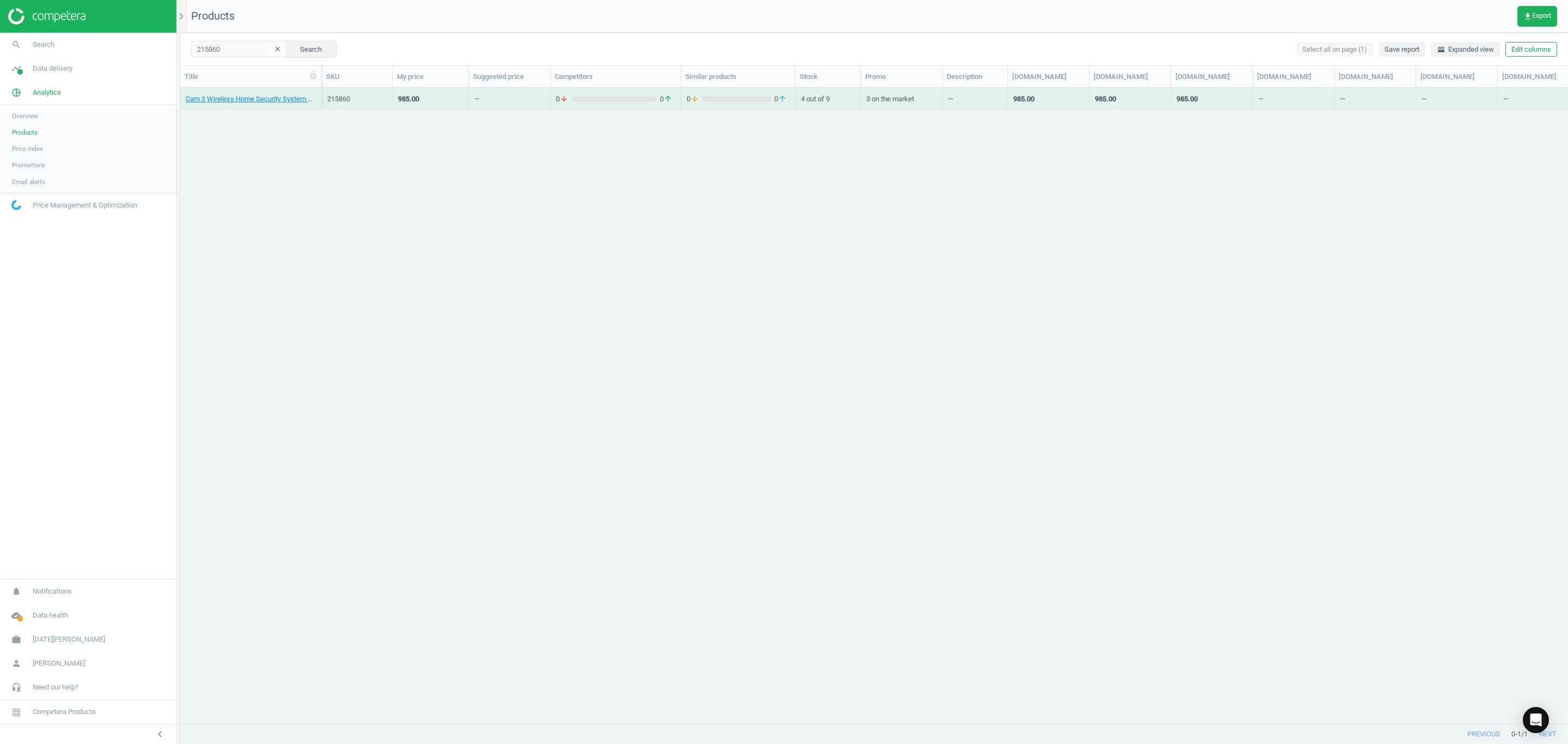
drag, startPoint x: 252, startPoint y: 114, endPoint x: 222, endPoint y: 124, distance: 31.6
drag, startPoint x: 222, startPoint y: 124, endPoint x: 226, endPoint y: 114, distance: 10.8
click at [226, 117] on div "Cam 3 Wireless Home Security System with Homebase 3 - 2-Pack 215860 985.00 — 0 …" at bounding box center [874, 399] width 1387 height 623
click at [228, 101] on link "Cam 3 Wireless Home Security System with Homebase 3 - 2-Pack" at bounding box center [250, 99] width 130 height 10
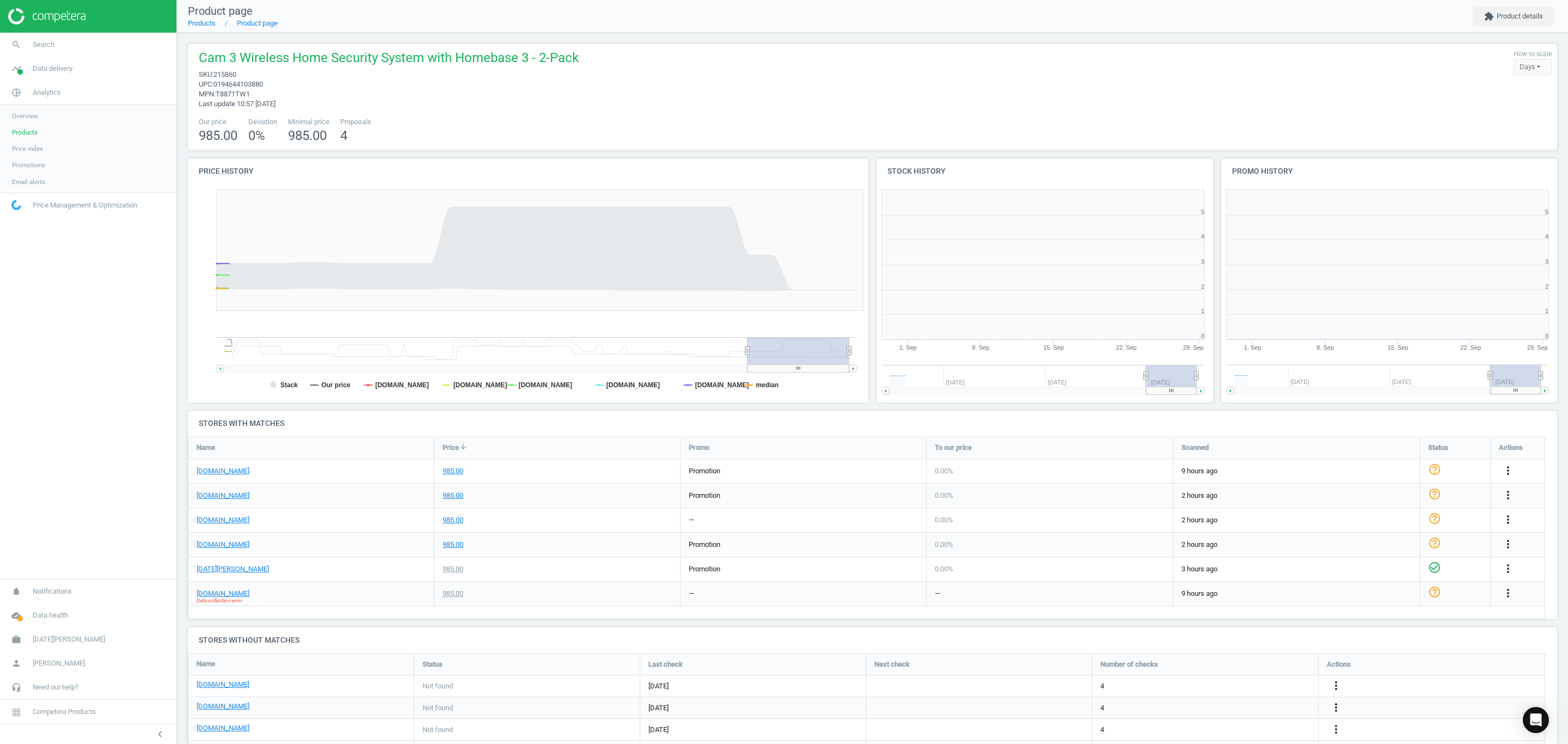
scroll to position [243, 359]
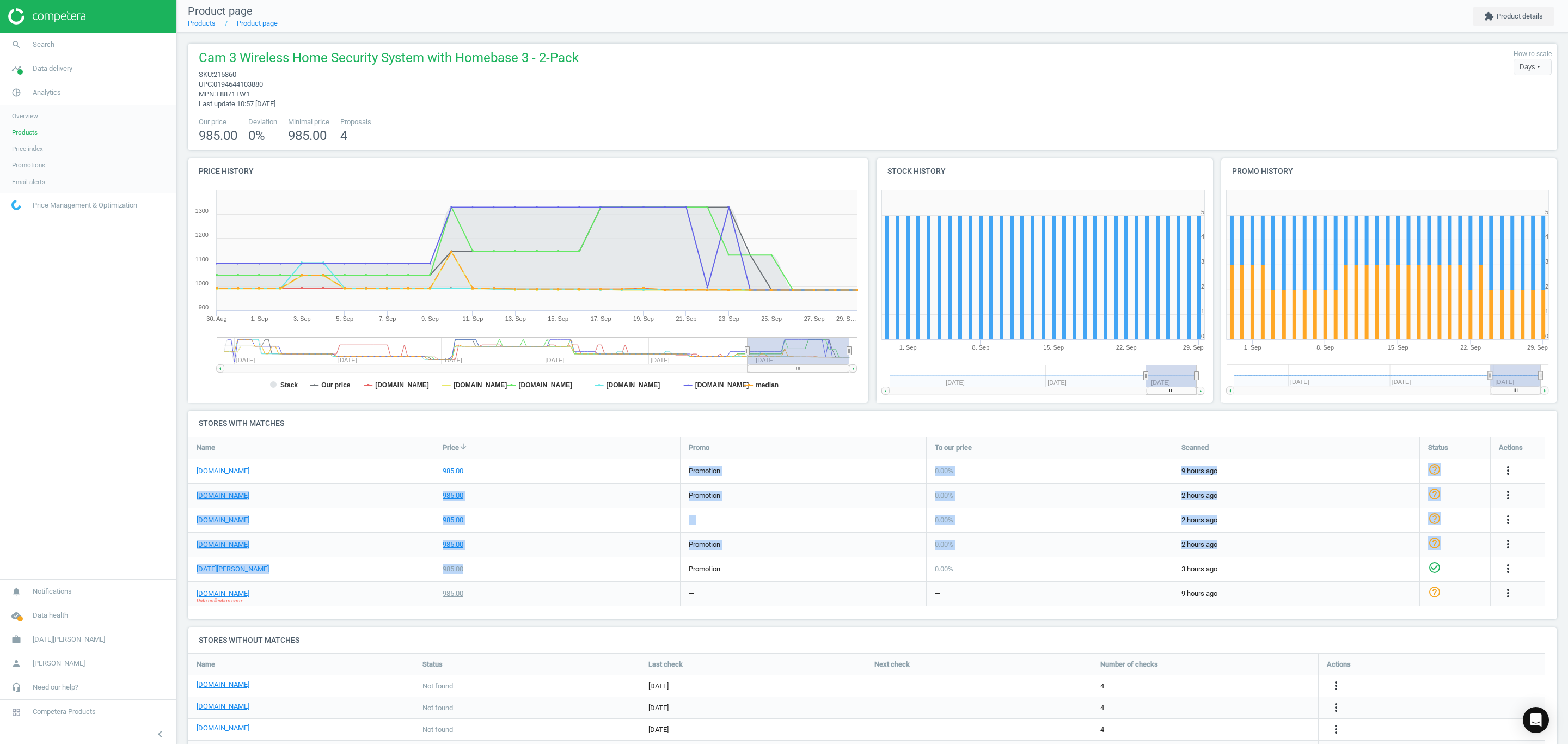
drag, startPoint x: 490, startPoint y: 471, endPoint x: 501, endPoint y: 580, distance: 109.6
click at [501, 437] on div "[DOMAIN_NAME] 985.00 promotion 0.00 % 9 hours ago help_outline more_vert [DOMAI…" at bounding box center [867, 437] width 1356 height 0
click at [564, 547] on div "985.00" at bounding box center [557, 544] width 246 height 24
drag, startPoint x: 495, startPoint y: 467, endPoint x: 486, endPoint y: 563, distance: 96.4
click at [486, 437] on div "[DOMAIN_NAME] 985.00 promotion 0.00 % 9 hours ago help_outline more_vert [DOMAI…" at bounding box center [867, 437] width 1356 height 0
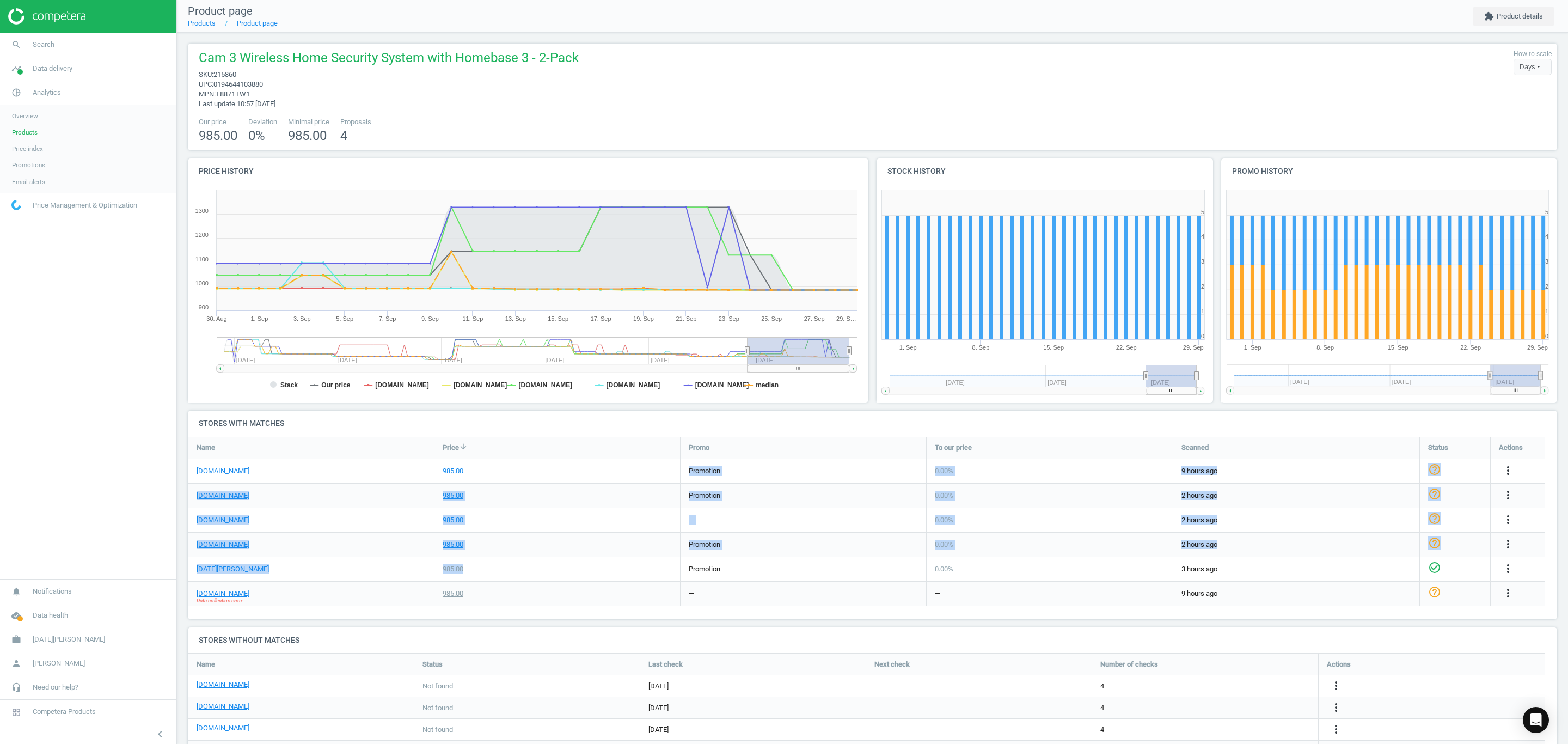
click at [511, 563] on div "985.00" at bounding box center [557, 569] width 246 height 24
drag, startPoint x: 479, startPoint y: 464, endPoint x: 473, endPoint y: 566, distance: 102.2
click at [473, 437] on div "[DOMAIN_NAME] 985.00 promotion 0.00 % 9 hours ago help_outline more_vert [DOMAI…" at bounding box center [867, 437] width 1356 height 0
click at [535, 552] on div "985.00" at bounding box center [557, 544] width 246 height 24
drag, startPoint x: 506, startPoint y: 474, endPoint x: 511, endPoint y: 578, distance: 104.1
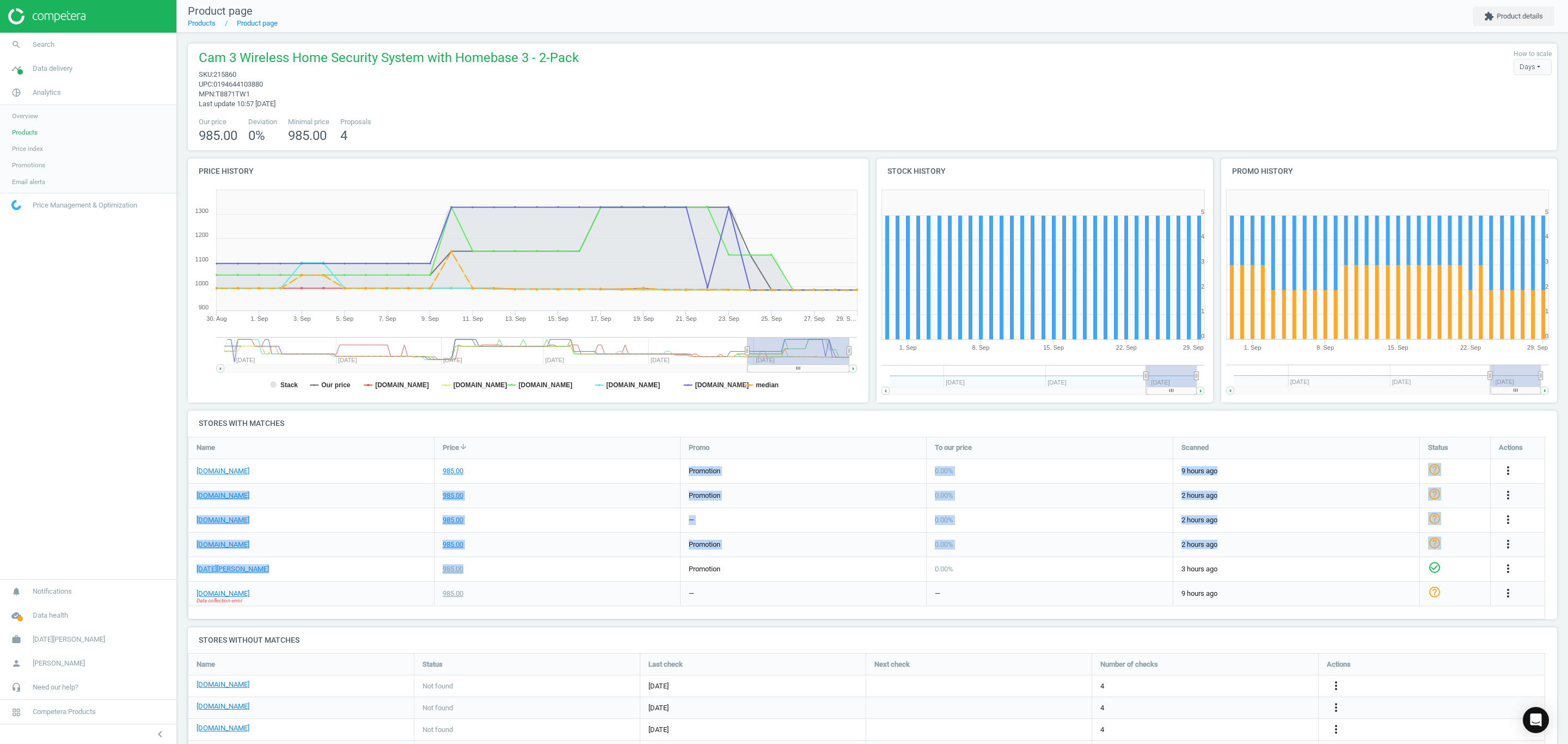
click at [511, 437] on div "[DOMAIN_NAME] 985.00 promotion 0.00 % 9 hours ago help_outline more_vert [DOMAI…" at bounding box center [867, 437] width 1356 height 0
click at [518, 569] on div "985.00" at bounding box center [557, 569] width 246 height 24
drag, startPoint x: 504, startPoint y: 466, endPoint x: 513, endPoint y: 566, distance: 100.4
click at [513, 437] on div "[DOMAIN_NAME] 985.00 promotion 0.00 % 9 hours ago help_outline more_vert [DOMAI…" at bounding box center [867, 437] width 1356 height 0
click at [523, 566] on div "985.00" at bounding box center [557, 569] width 246 height 24
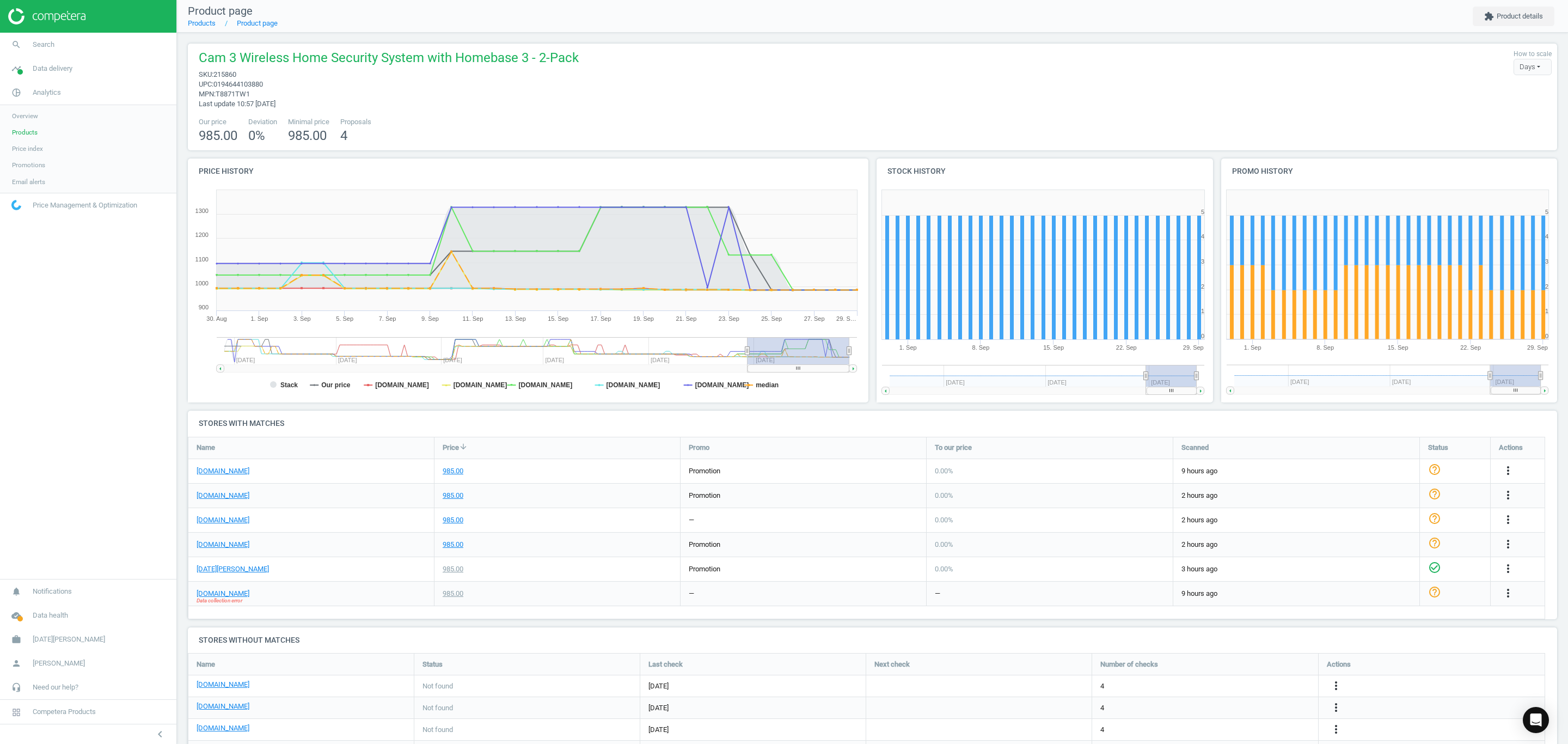
click at [22, 131] on span "Products" at bounding box center [25, 132] width 25 height 8
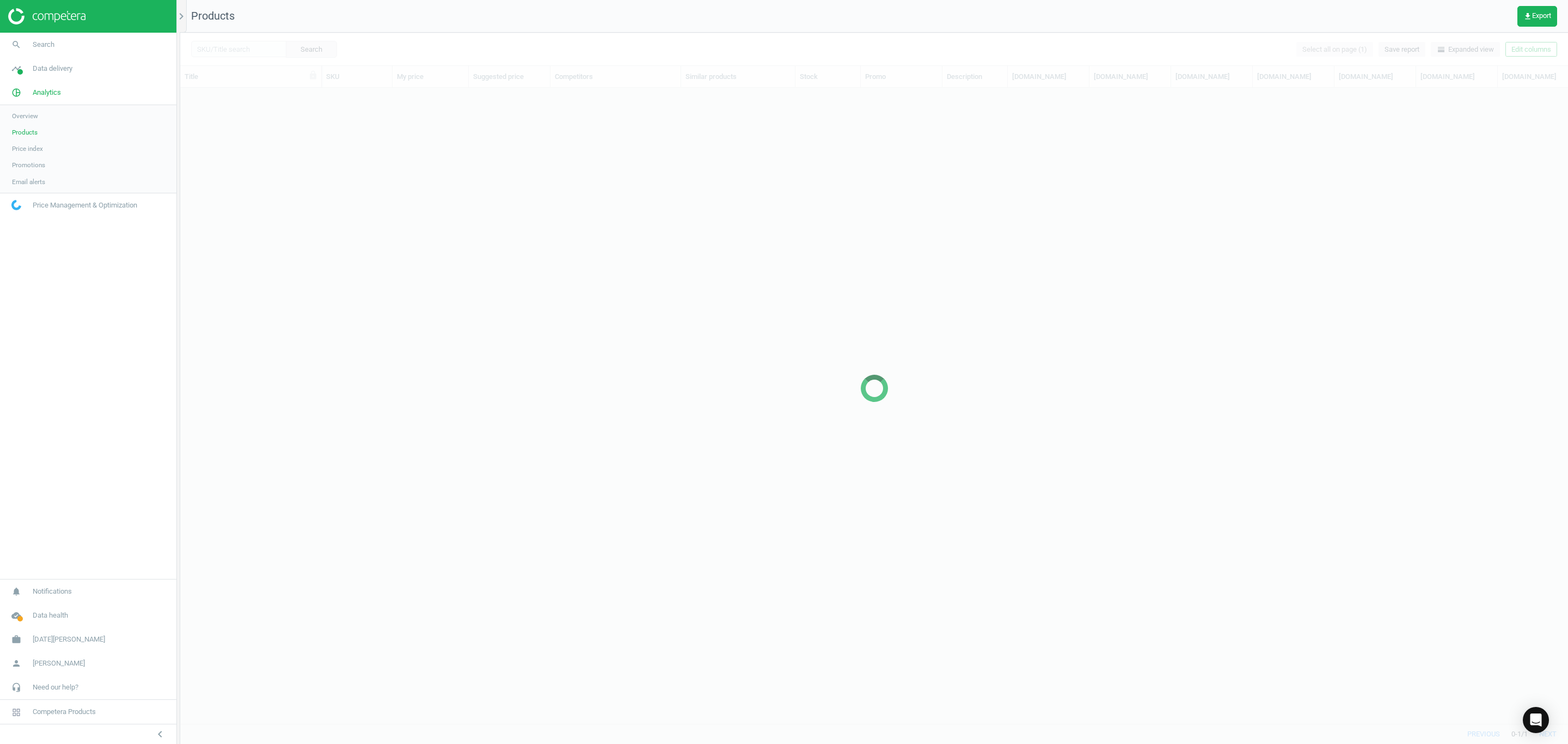
scroll to position [610, 1376]
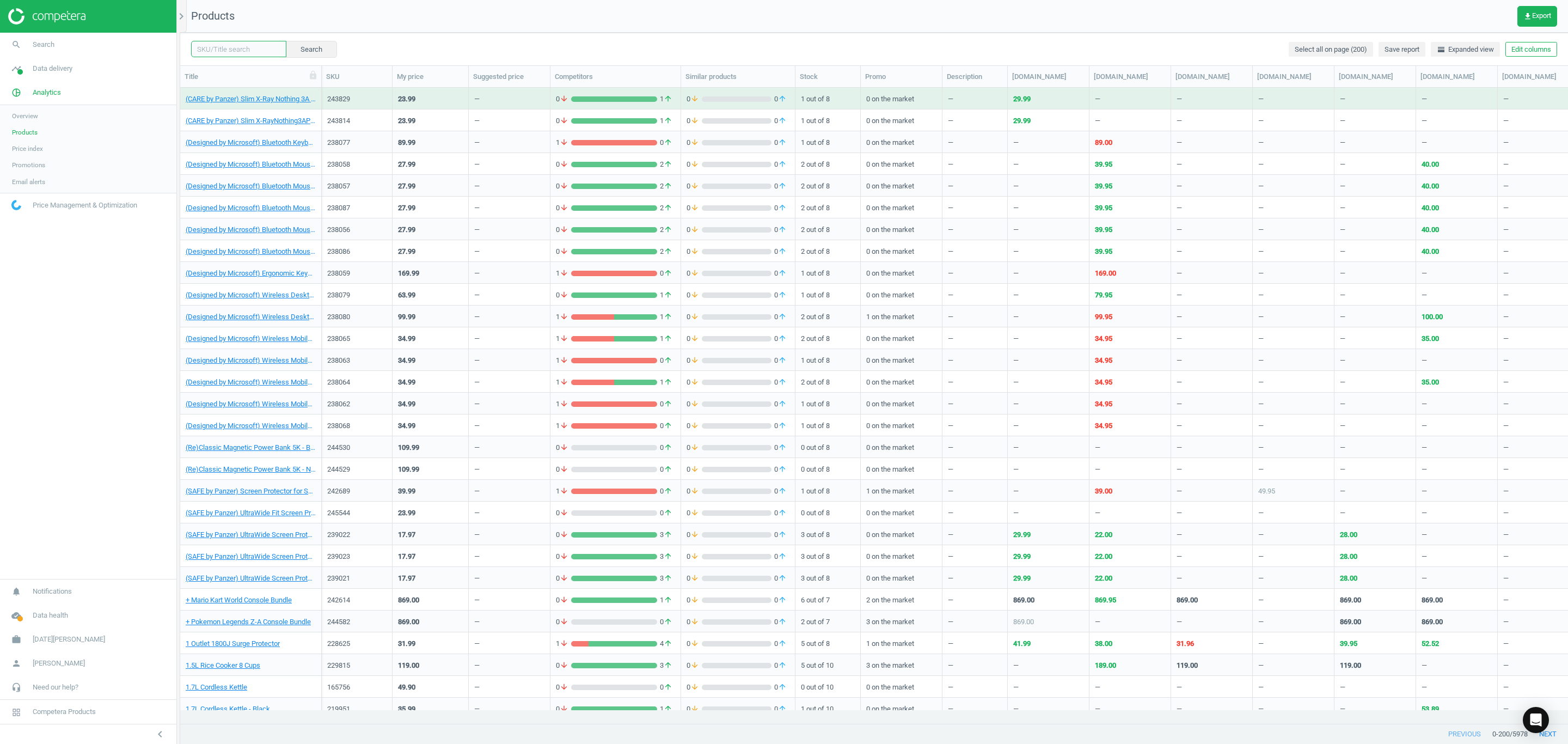
click at [243, 51] on input "text" at bounding box center [238, 49] width 95 height 16
click at [463, 36] on div "Search Select all on page (200) Save report horizontal_split Expanded view Edit…" at bounding box center [874, 49] width 1387 height 32
click at [268, 46] on input "text" at bounding box center [238, 49] width 95 height 16
type input "C"
click at [216, 45] on input "text" at bounding box center [238, 49] width 95 height 16
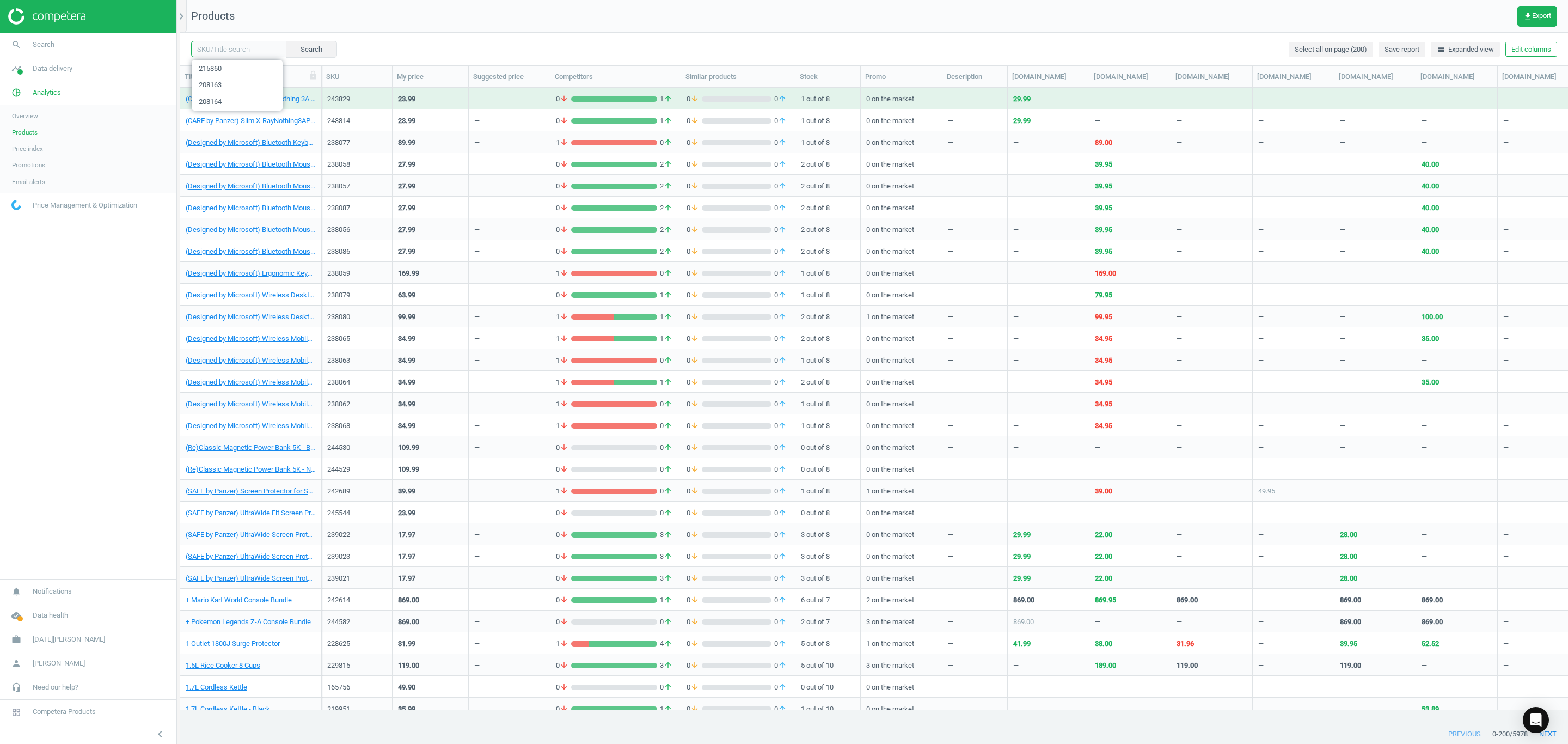
click at [237, 49] on input "text" at bounding box center [238, 49] width 95 height 16
paste input "215860"
type input "215860"
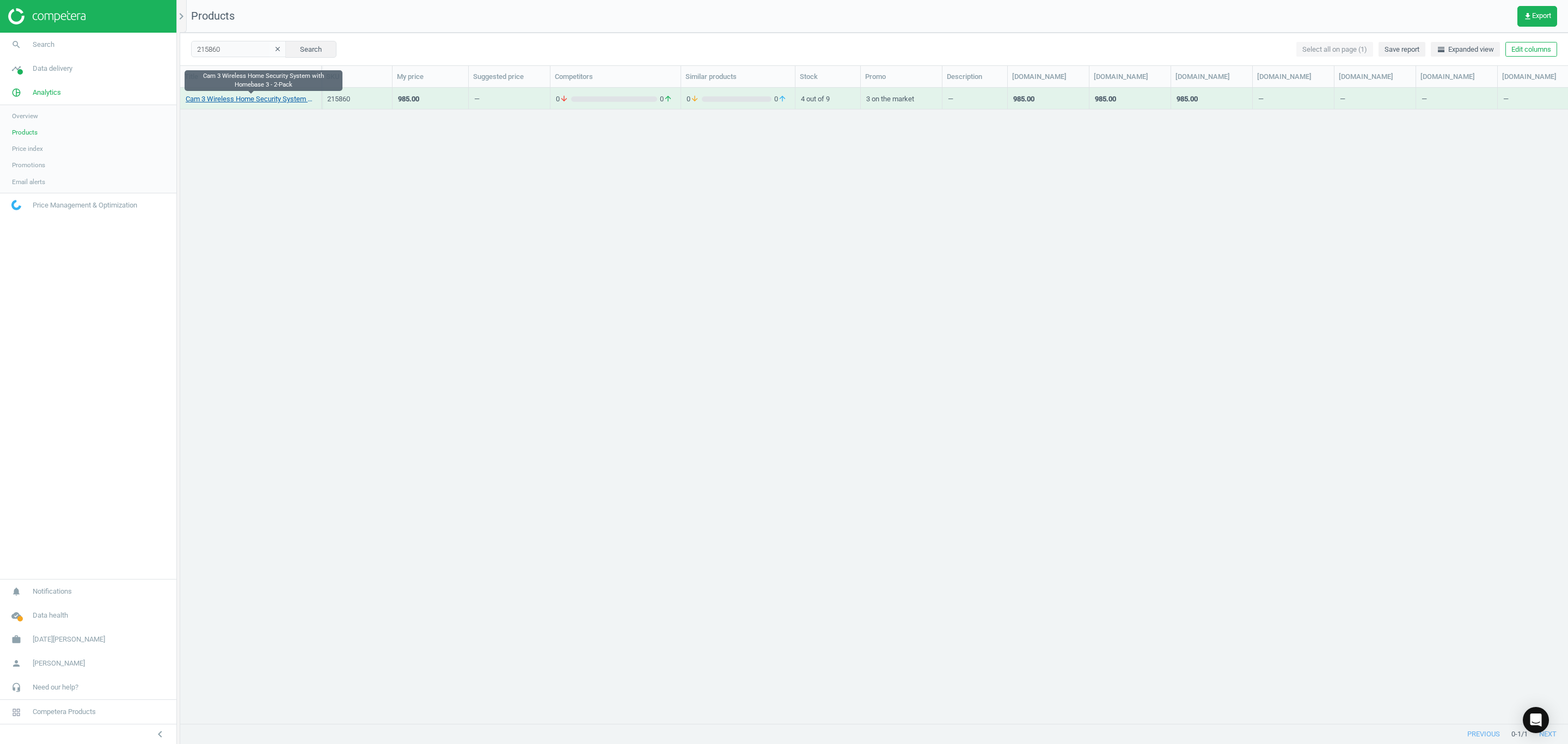
click at [271, 97] on link "Cam 3 Wireless Home Security System with Homebase 3 - 2-Pack" at bounding box center [250, 99] width 130 height 10
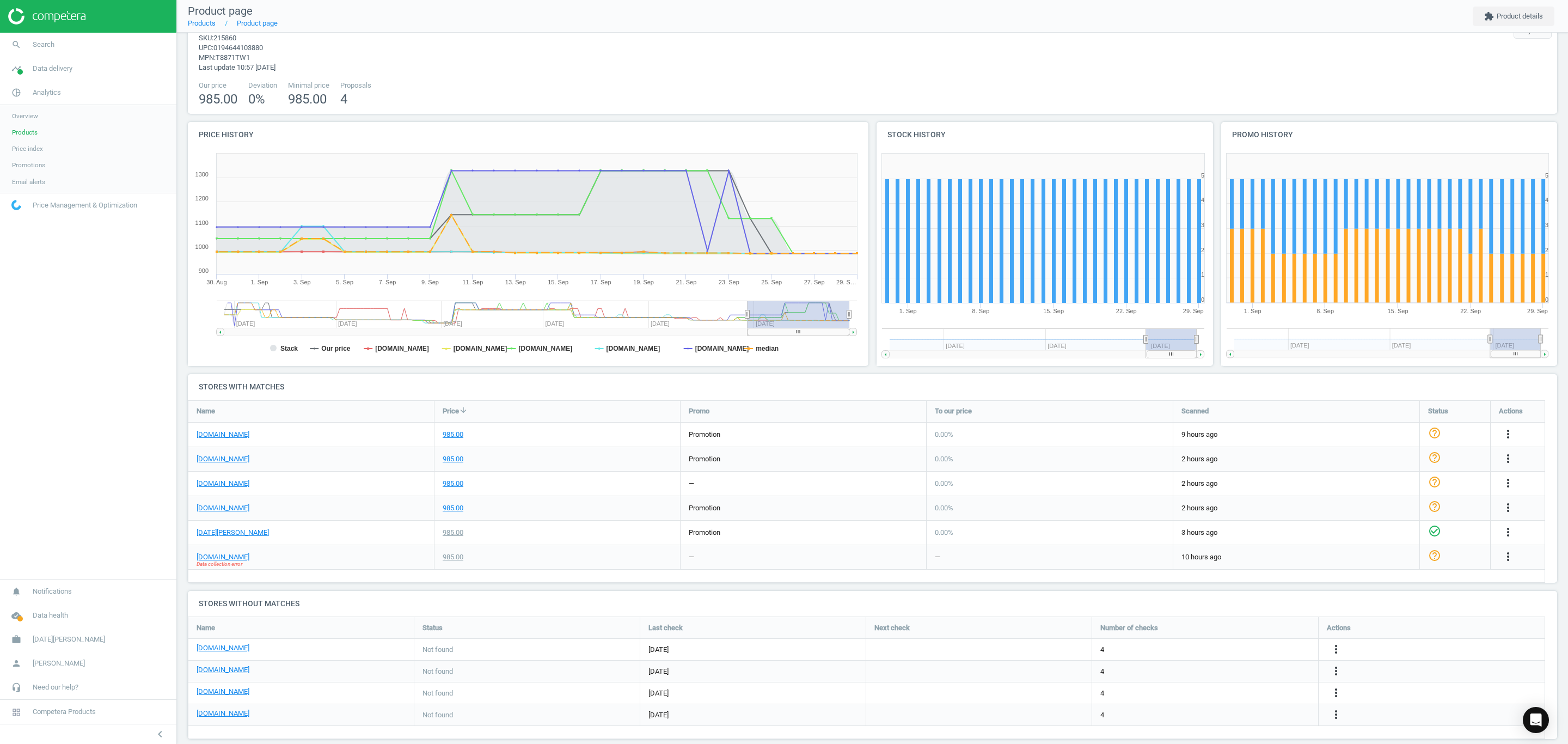
scroll to position [51, 0]
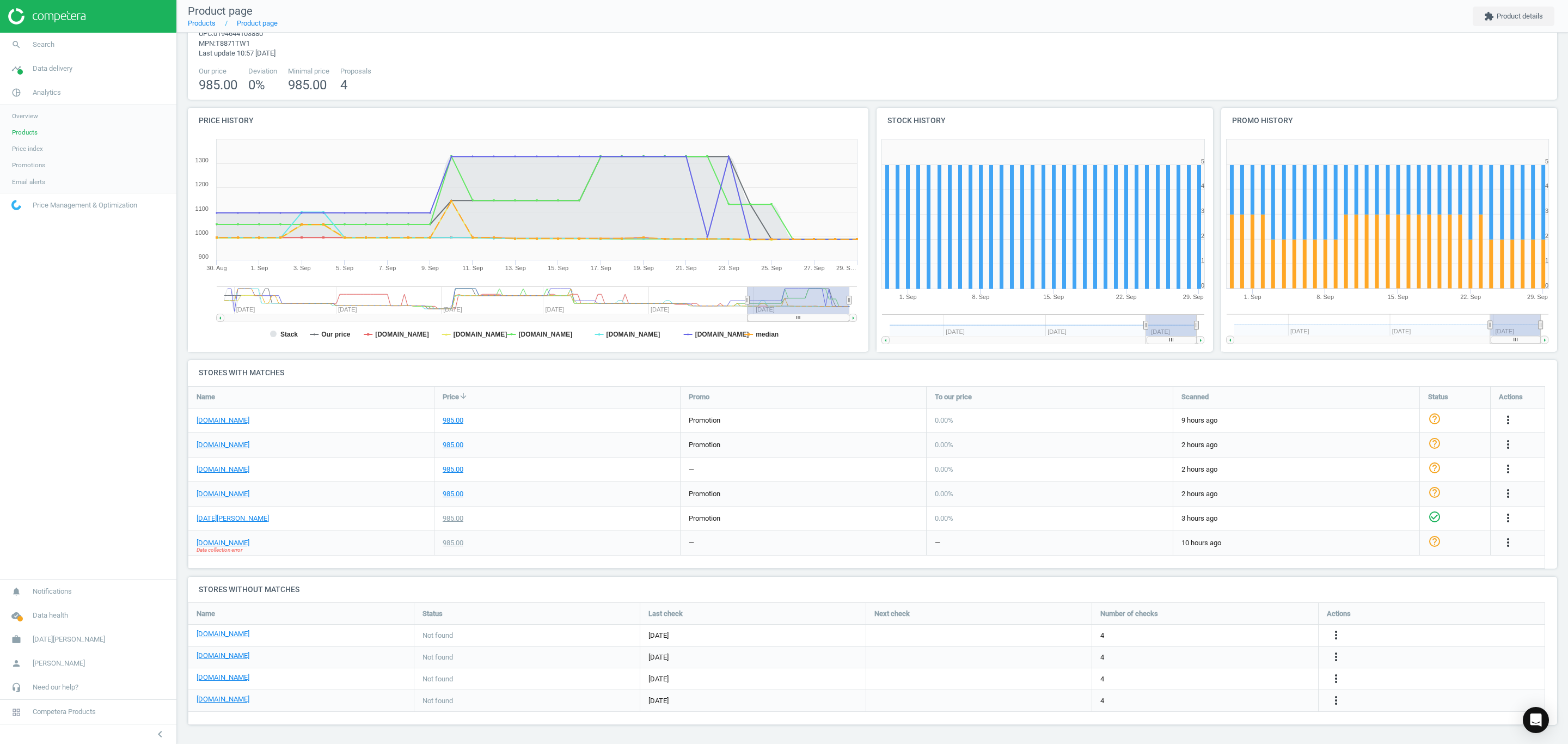
click at [17, 130] on span "Products" at bounding box center [25, 132] width 25 height 8
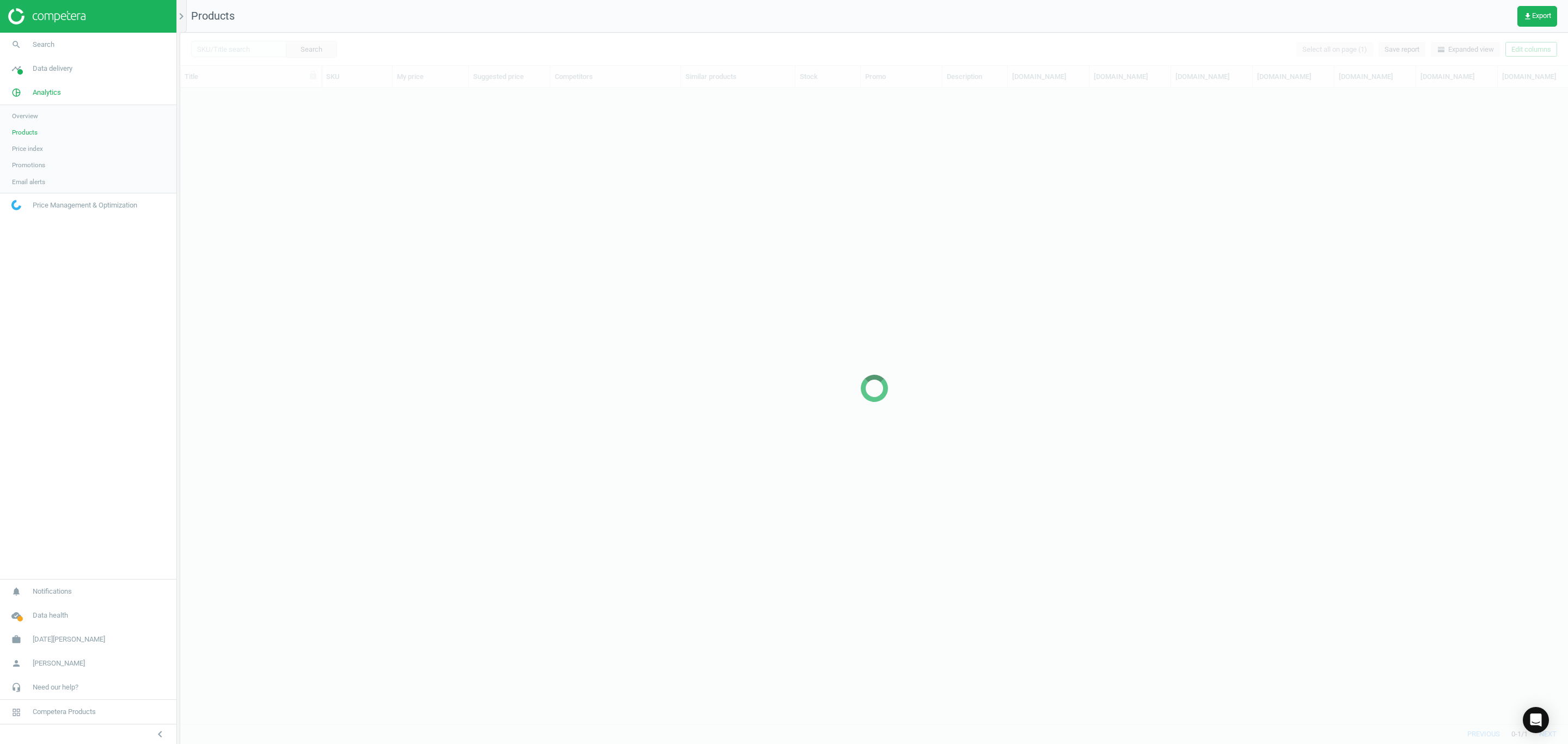
scroll to position [610, 1376]
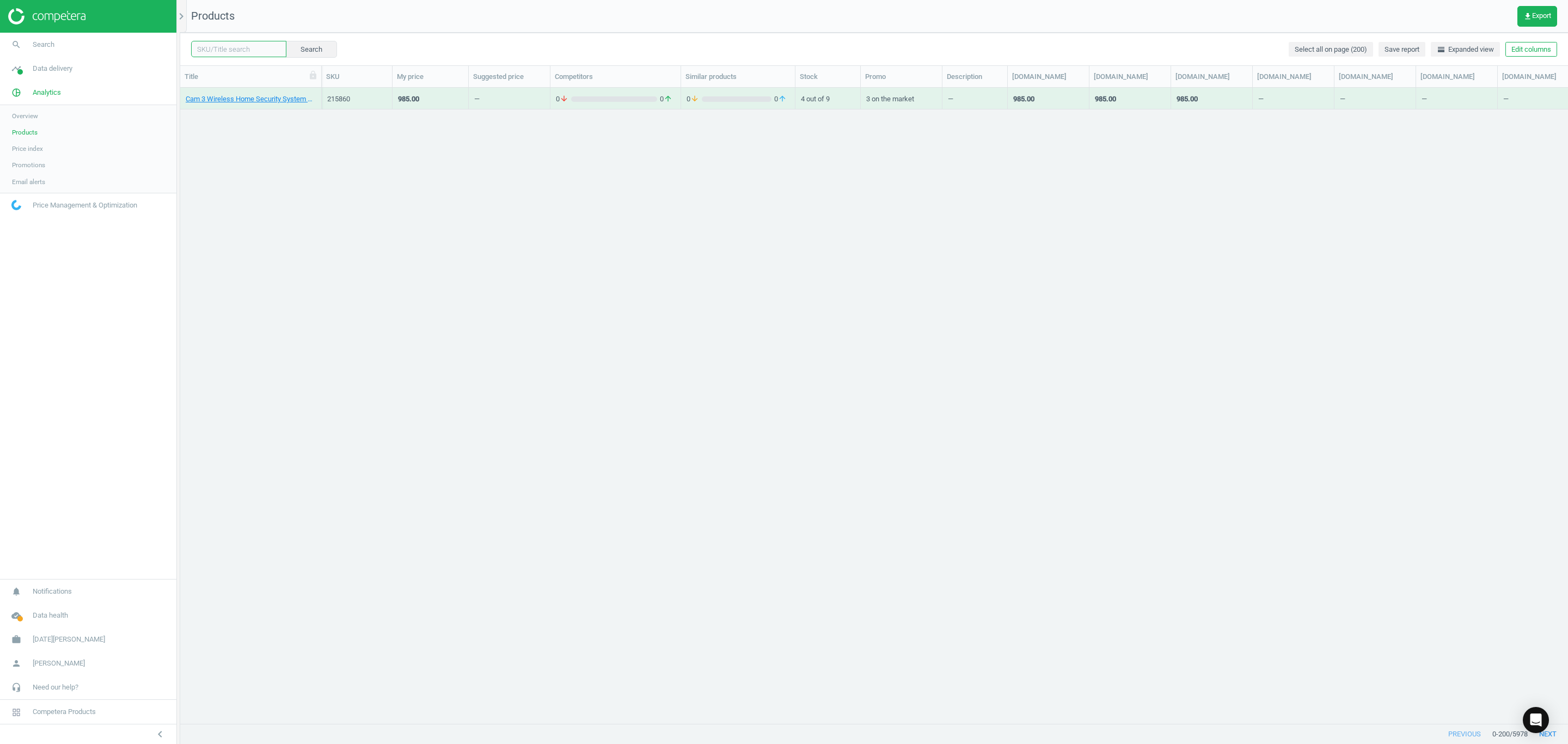
drag, startPoint x: 252, startPoint y: 49, endPoint x: 271, endPoint y: 49, distance: 19.0
click at [252, 49] on input "text" at bounding box center [238, 49] width 95 height 16
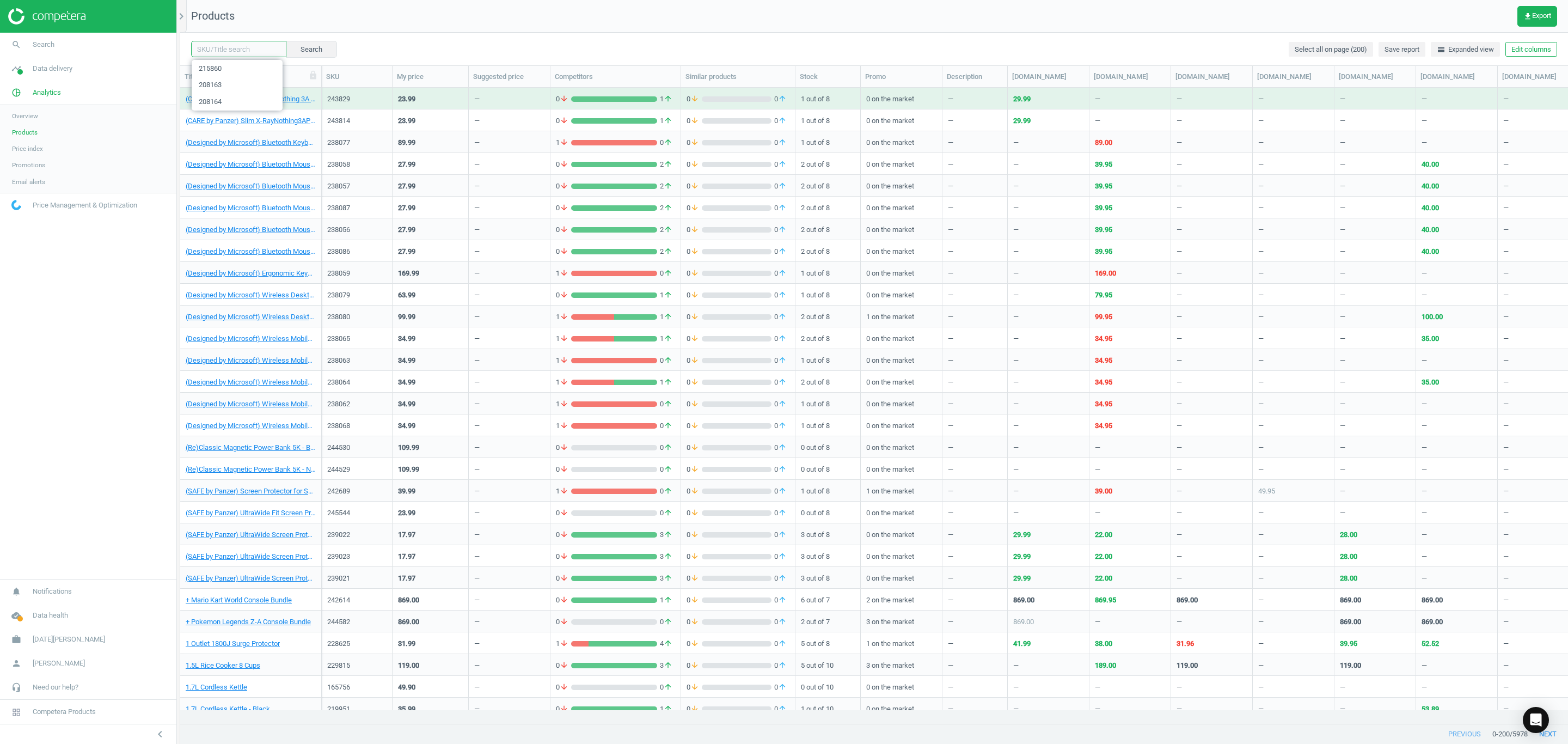
paste input "208165"
type input "208165"
click at [296, 49] on button "Search" at bounding box center [311, 49] width 51 height 16
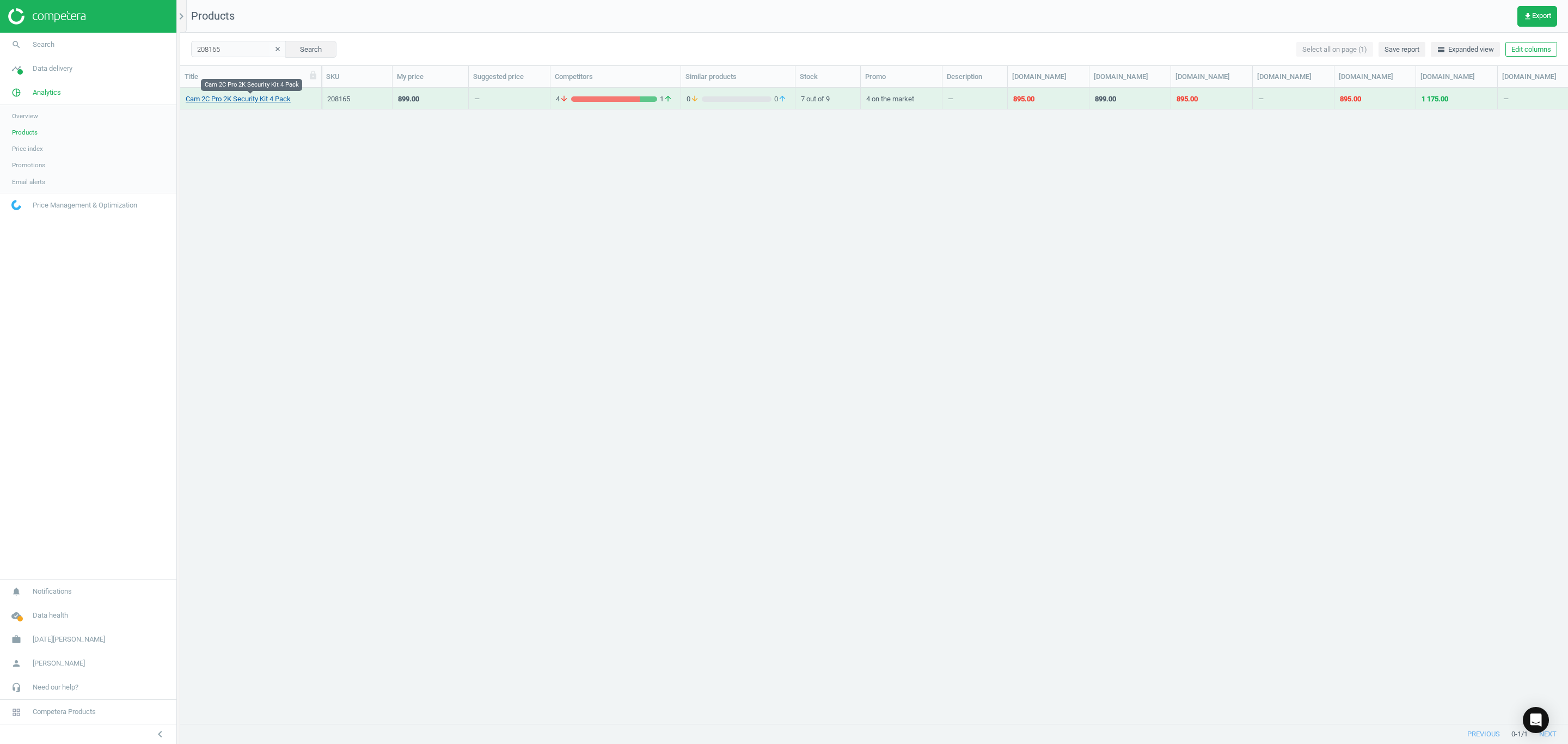
click at [240, 97] on link "Cam 2C Pro 2K Security Kit 4 Pack" at bounding box center [238, 99] width 105 height 10
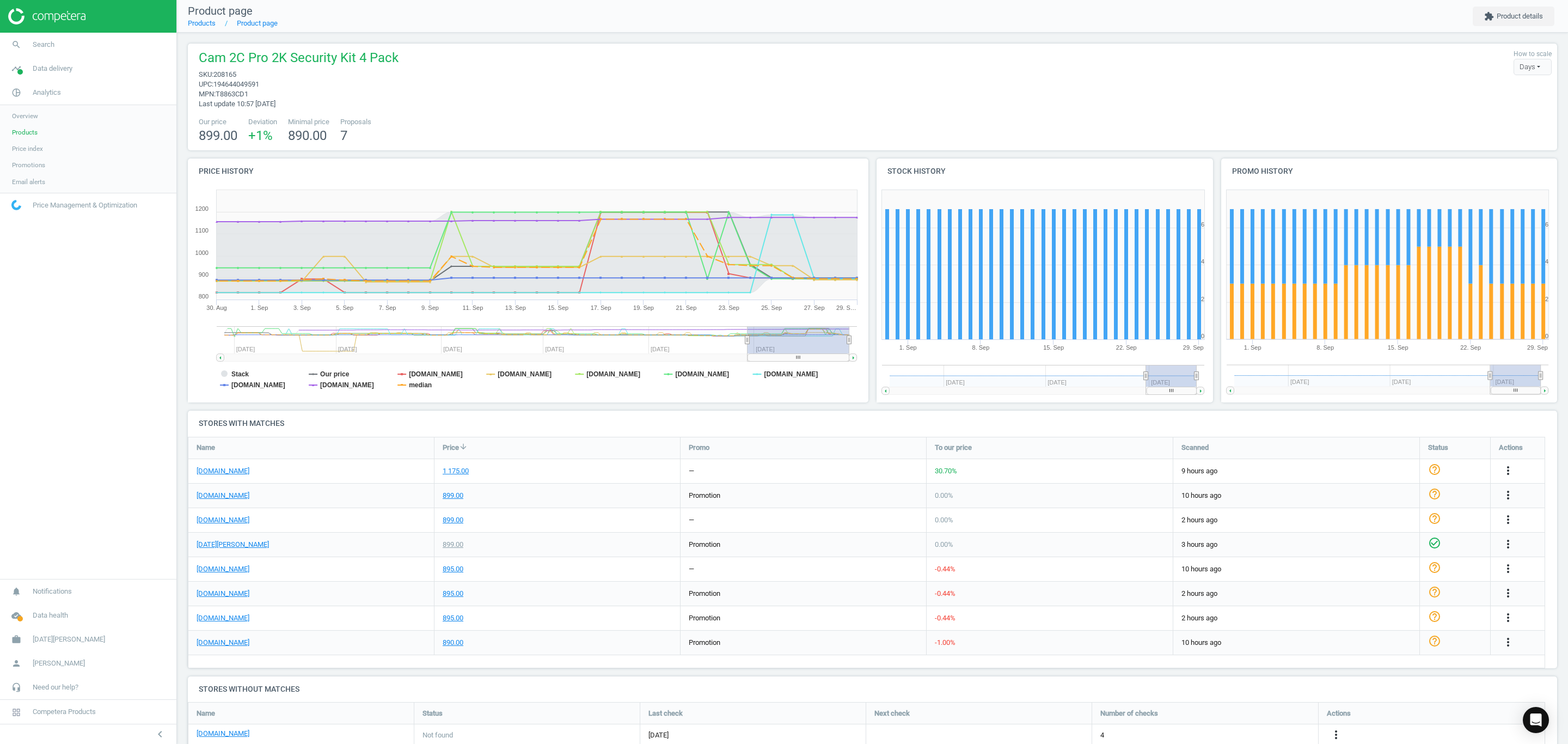
scroll to position [56, 0]
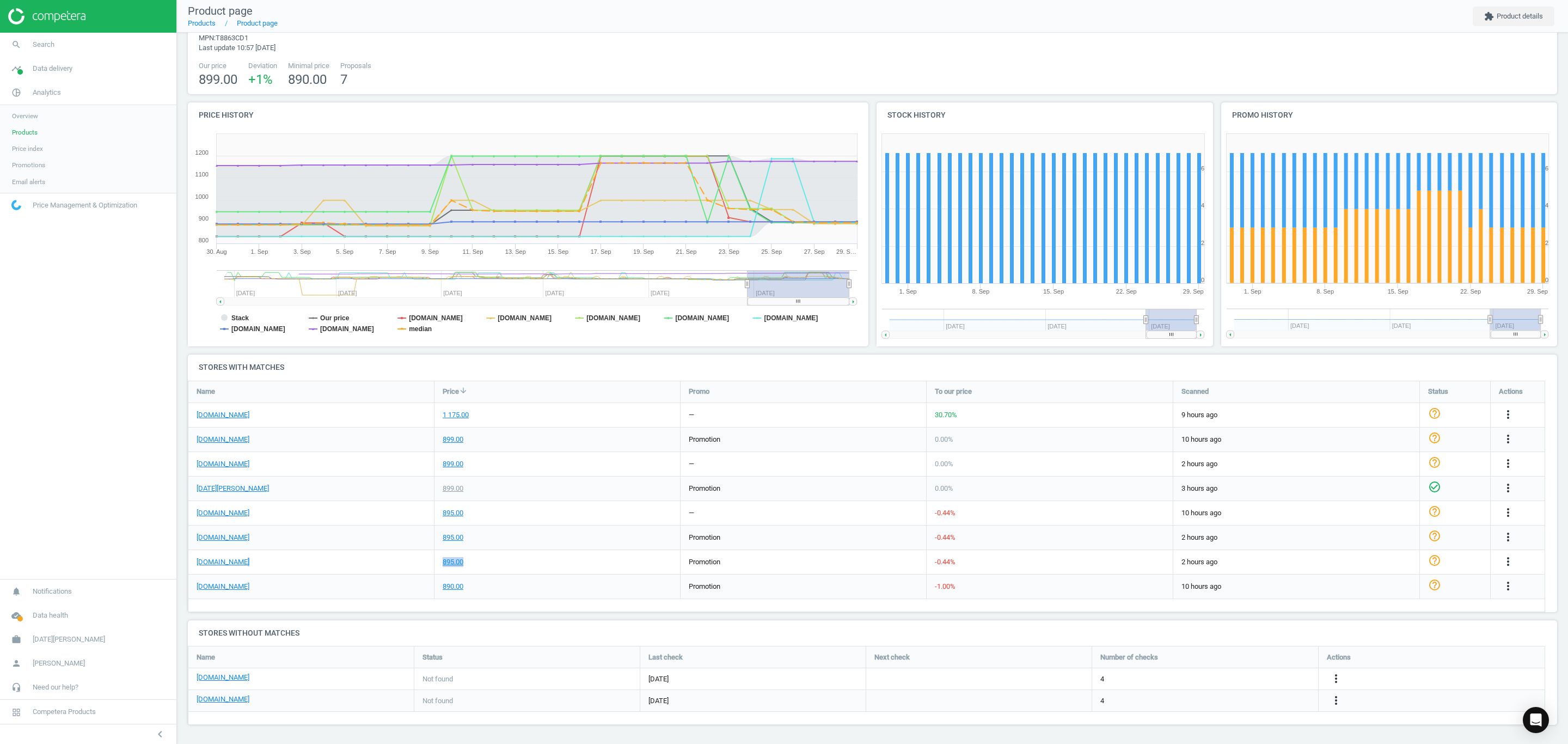
drag, startPoint x: 511, startPoint y: 561, endPoint x: 432, endPoint y: 560, distance: 79.0
click at [432, 560] on div "[DOMAIN_NAME] 895.00 promotion -0.44 % 2 hours ago help_outline more_vert" at bounding box center [867, 562] width 1356 height 25
click at [528, 560] on div "895.00" at bounding box center [557, 562] width 246 height 24
drag, startPoint x: 514, startPoint y: 562, endPoint x: 431, endPoint y: 567, distance: 83.2
click at [405, 567] on div "[DOMAIN_NAME] 895.00 promotion -0.44 % 2 hours ago help_outline more_vert" at bounding box center [867, 562] width 1356 height 25
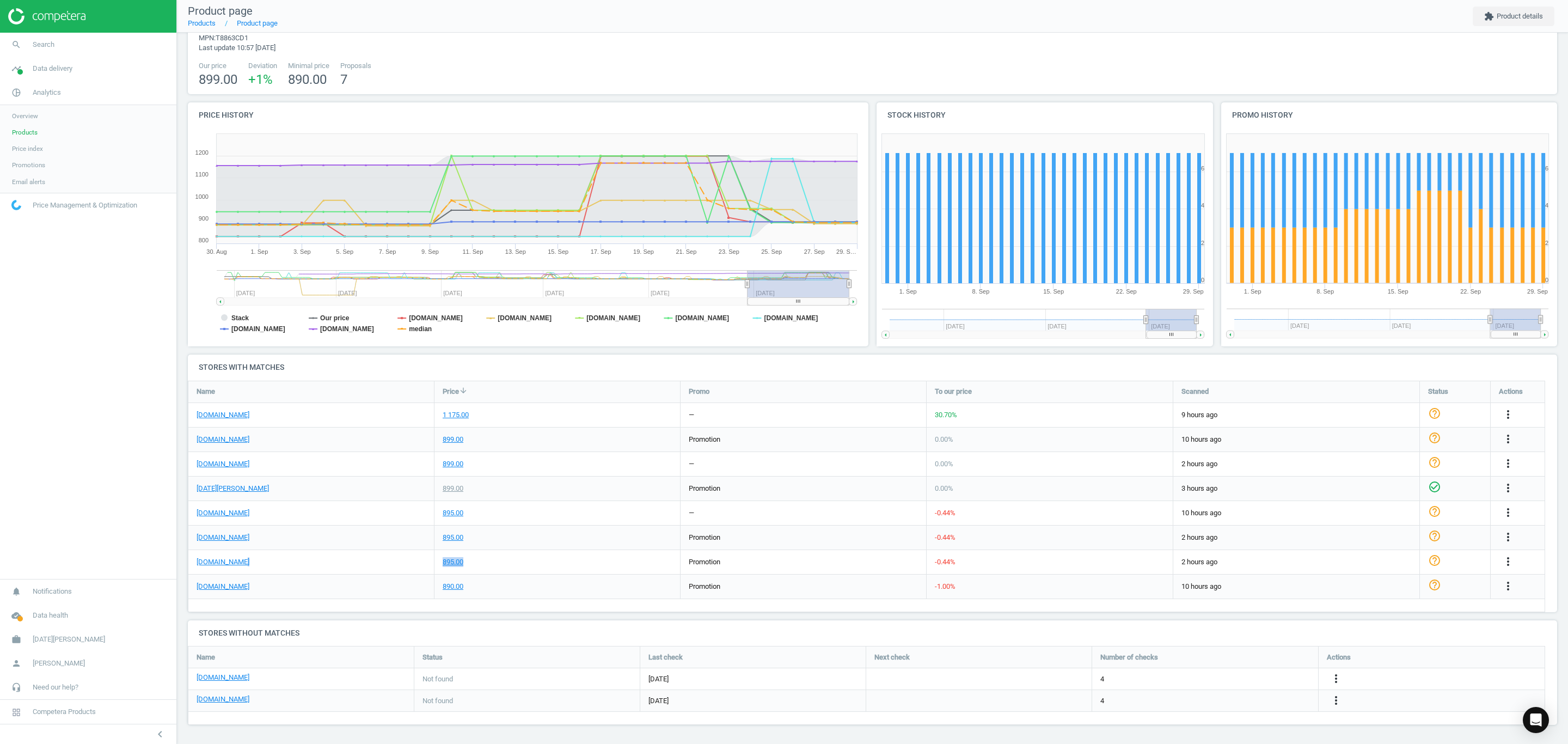
click at [531, 569] on div "895.00" at bounding box center [557, 562] width 246 height 24
drag, startPoint x: 518, startPoint y: 559, endPoint x: 434, endPoint y: 566, distance: 84.3
click at [434, 566] on div "895.00" at bounding box center [557, 562] width 246 height 24
click at [518, 573] on div "895.00" at bounding box center [557, 562] width 246 height 24
drag, startPoint x: 524, startPoint y: 560, endPoint x: 428, endPoint y: 555, distance: 96.1
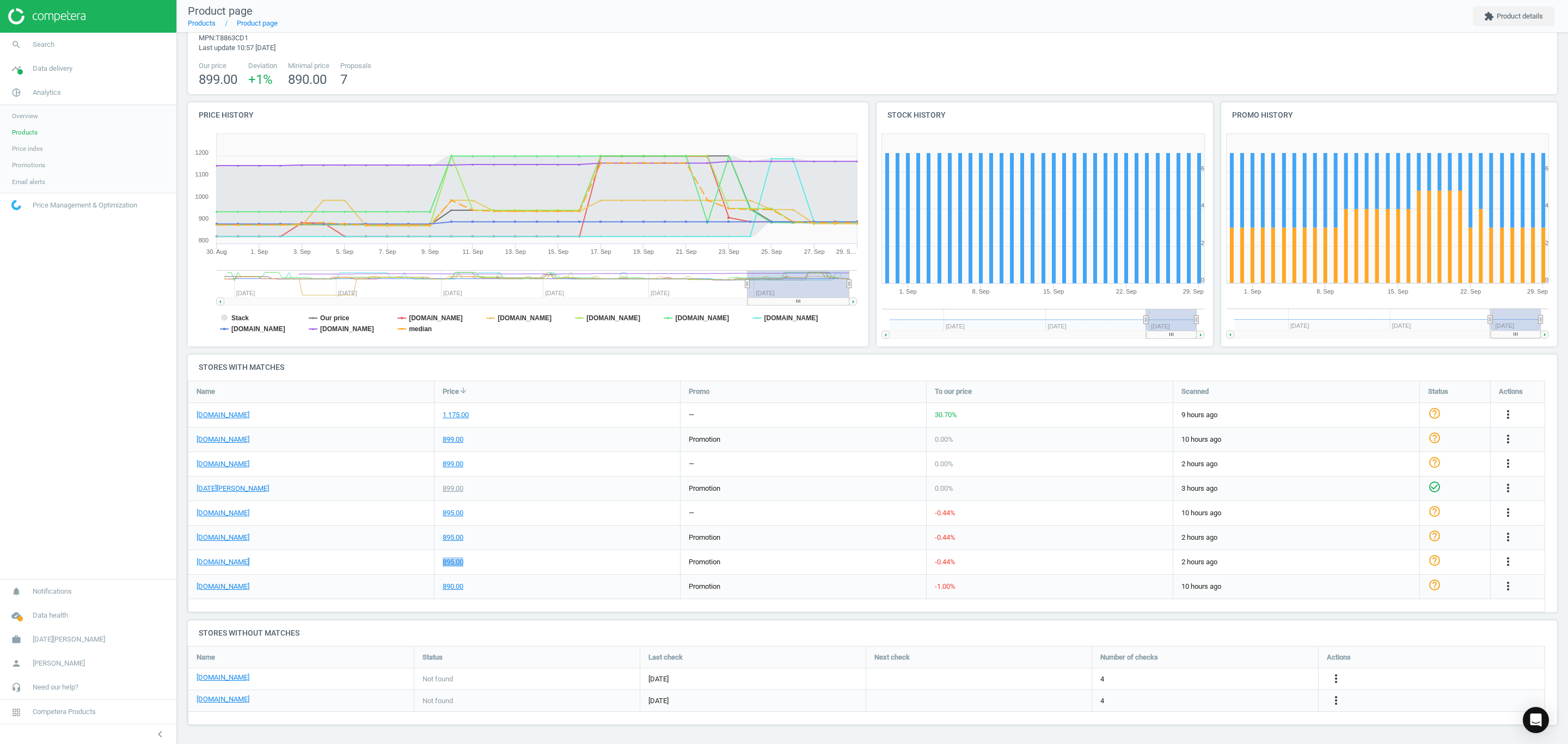
click at [428, 555] on div "[DOMAIN_NAME] 895.00 promotion -0.44 % 2 hours ago help_outline more_vert" at bounding box center [867, 562] width 1356 height 25
click at [596, 561] on div "895.00" at bounding box center [557, 562] width 246 height 24
drag, startPoint x: 497, startPoint y: 560, endPoint x: 425, endPoint y: 552, distance: 72.4
click at [425, 552] on div "[DOMAIN_NAME] 895.00 promotion -0.44 % 2 hours ago help_outline more_vert" at bounding box center [867, 562] width 1356 height 25
click at [542, 561] on div "895.00" at bounding box center [557, 562] width 246 height 24
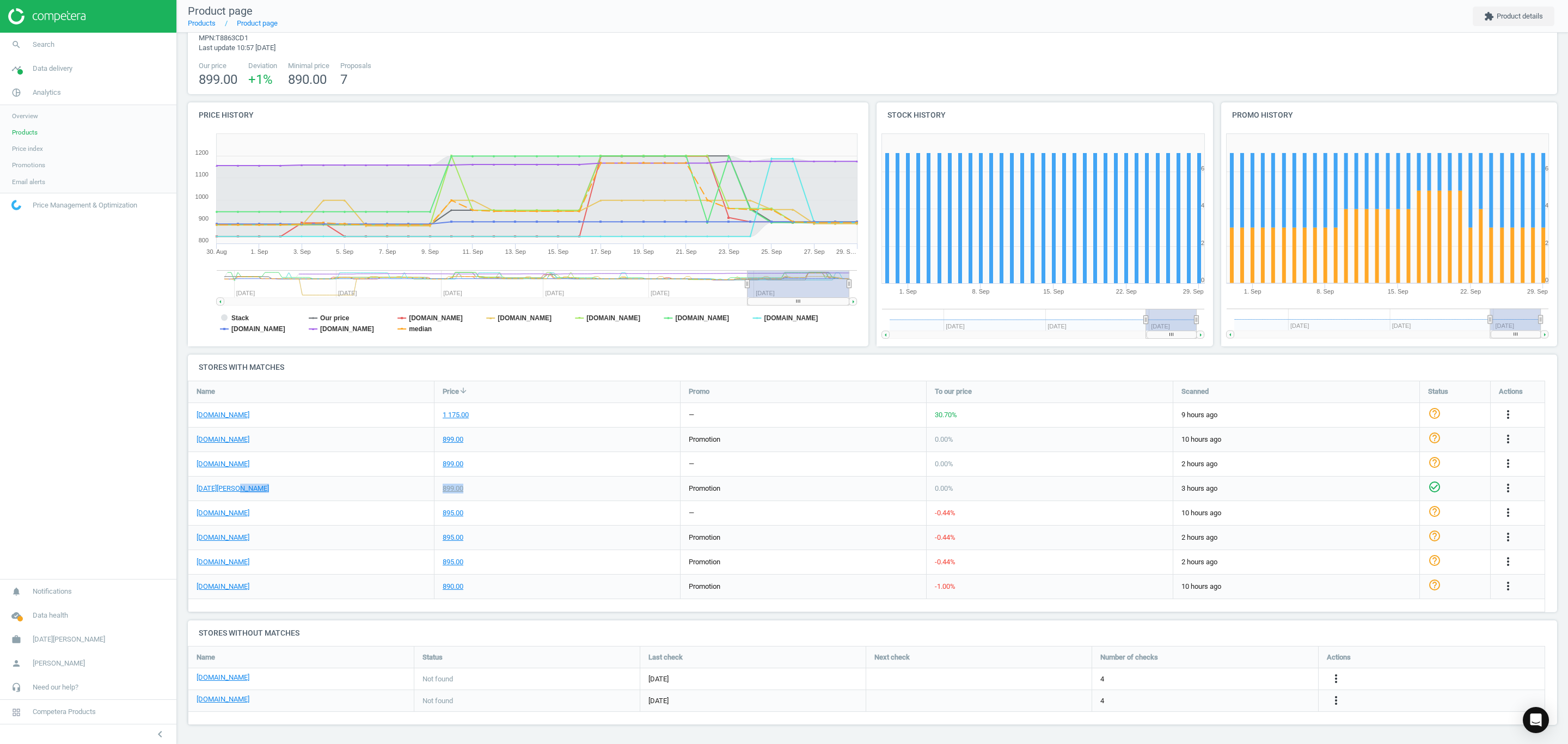
drag, startPoint x: 474, startPoint y: 488, endPoint x: 420, endPoint y: 488, distance: 54.0
click at [420, 488] on div "[DATE][PERSON_NAME] 899.00 promotion 0.00 % 3 hours ago check_circle_outline mo…" at bounding box center [867, 489] width 1356 height 25
click at [634, 511] on div "895.00" at bounding box center [557, 512] width 246 height 24
click at [27, 130] on span "Products" at bounding box center [25, 132] width 25 height 8
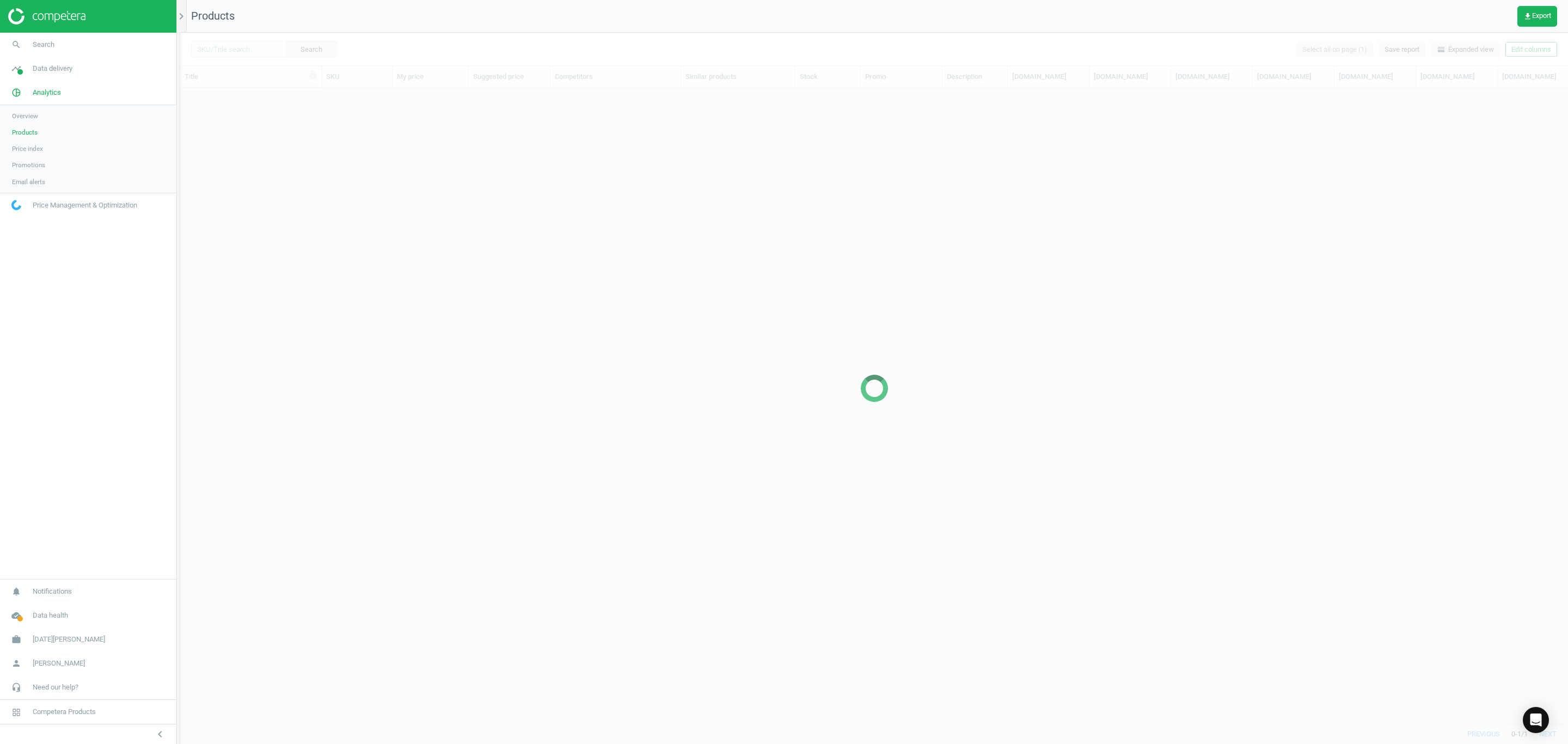
scroll to position [610, 1376]
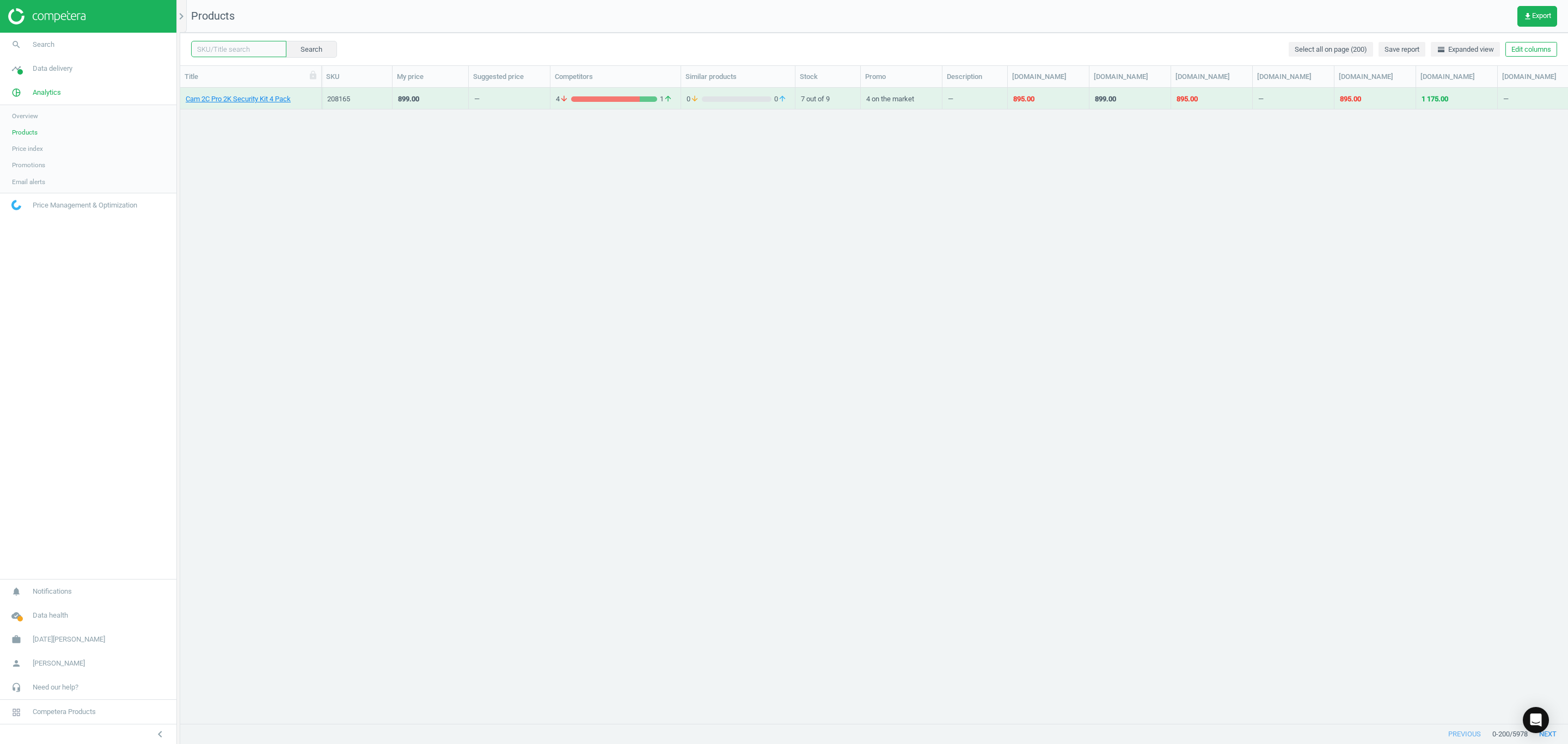
click at [253, 46] on input "text" at bounding box center [238, 49] width 95 height 16
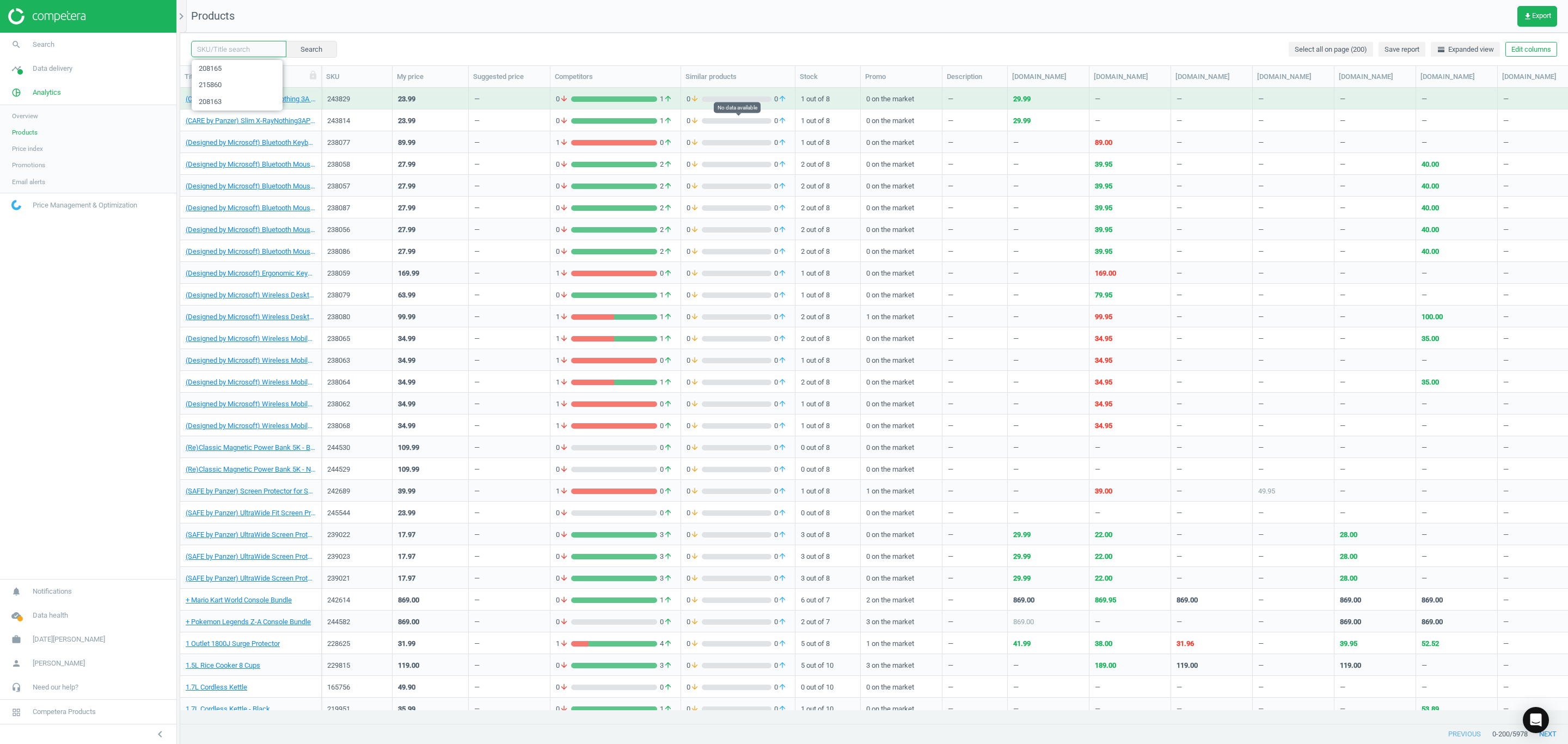
paste input "244599"
type input "244599"
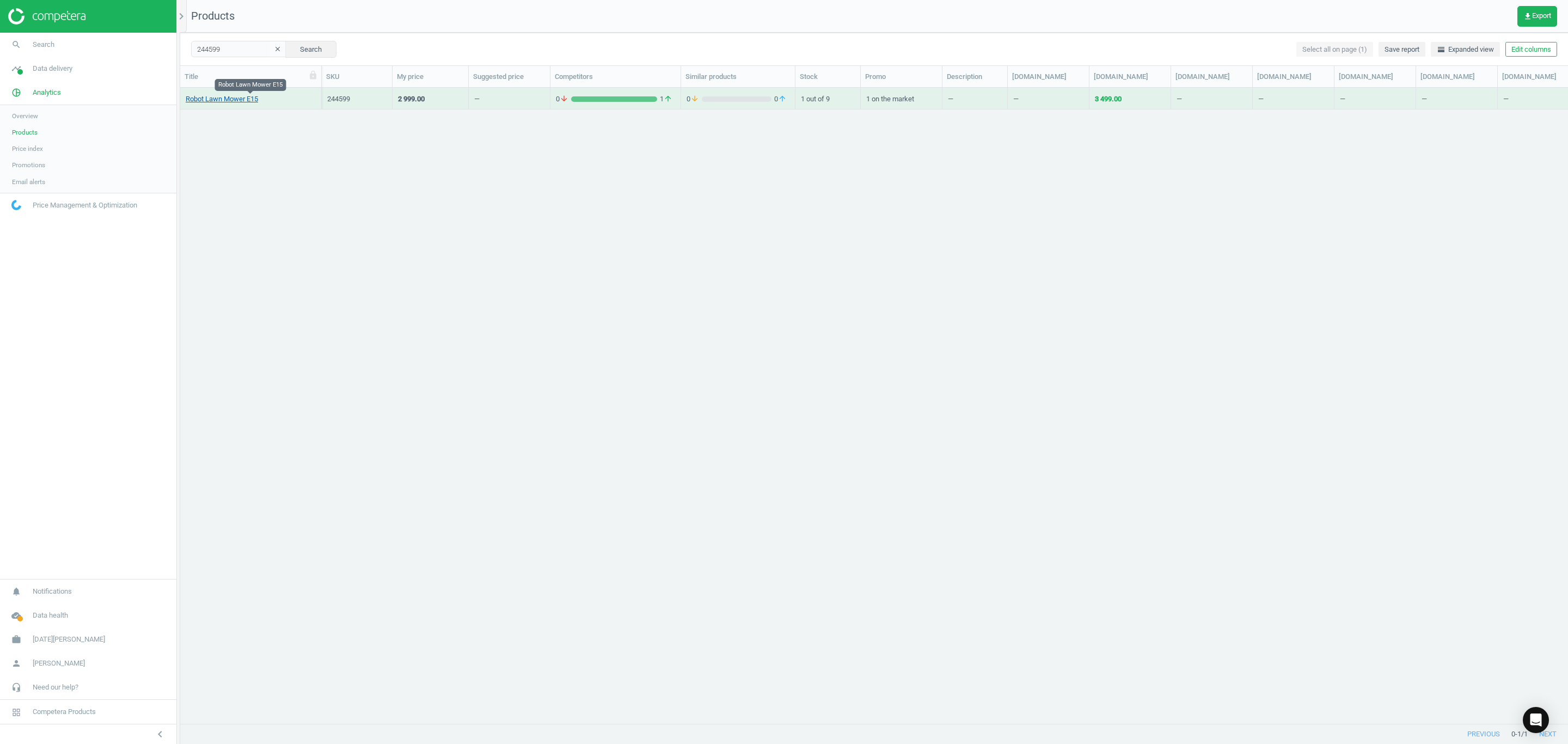
click at [249, 101] on link "Robot Lawn Mower E15" at bounding box center [222, 99] width 73 height 10
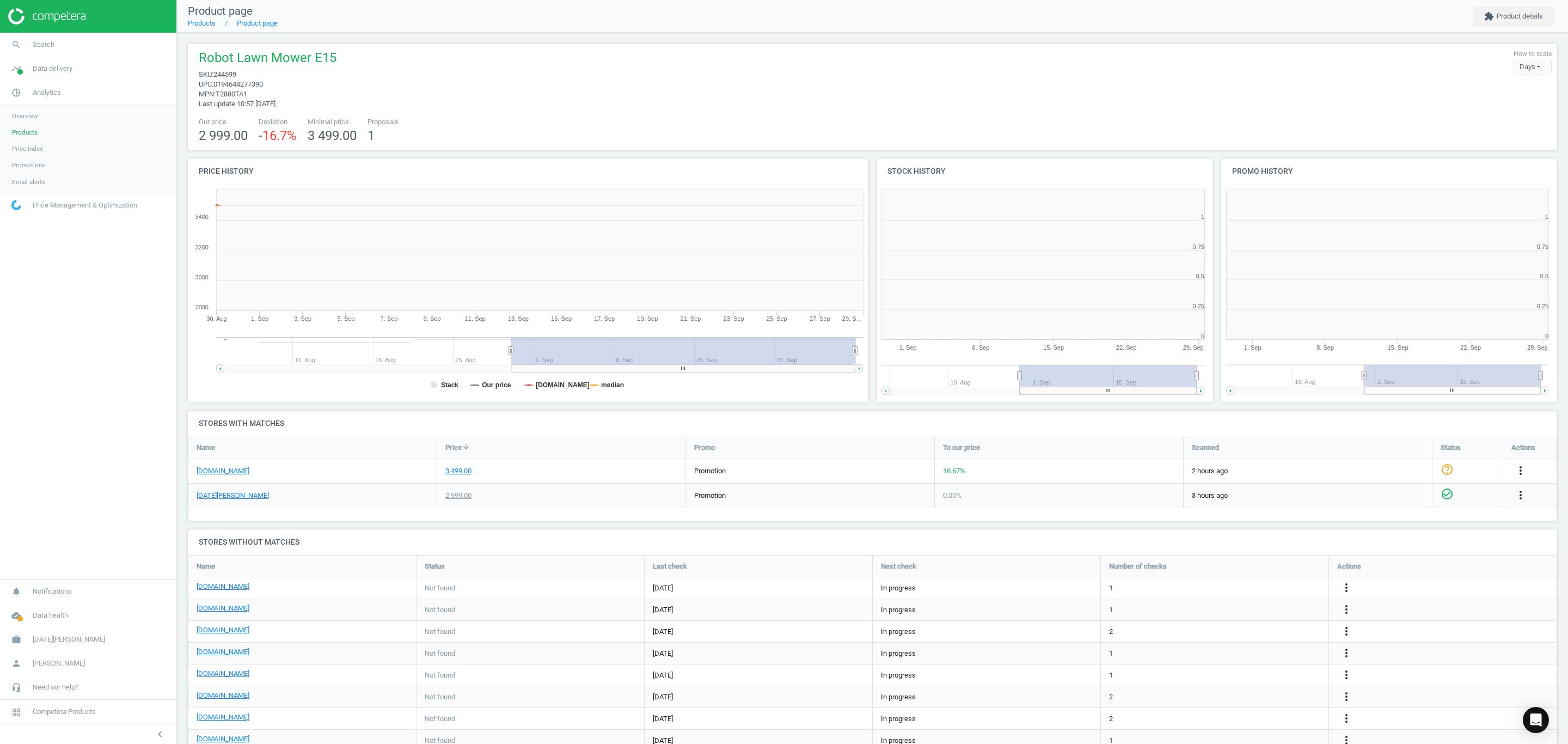
scroll to position [243, 359]
